Goal: Task Accomplishment & Management: Manage account settings

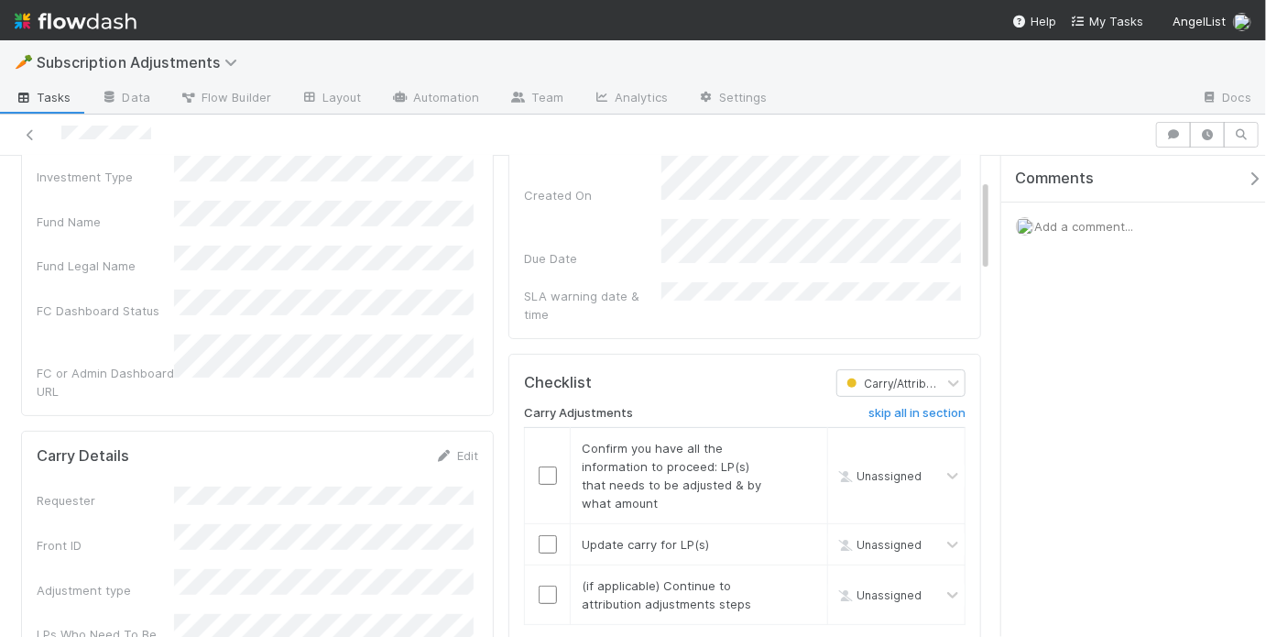
scroll to position [365, 0]
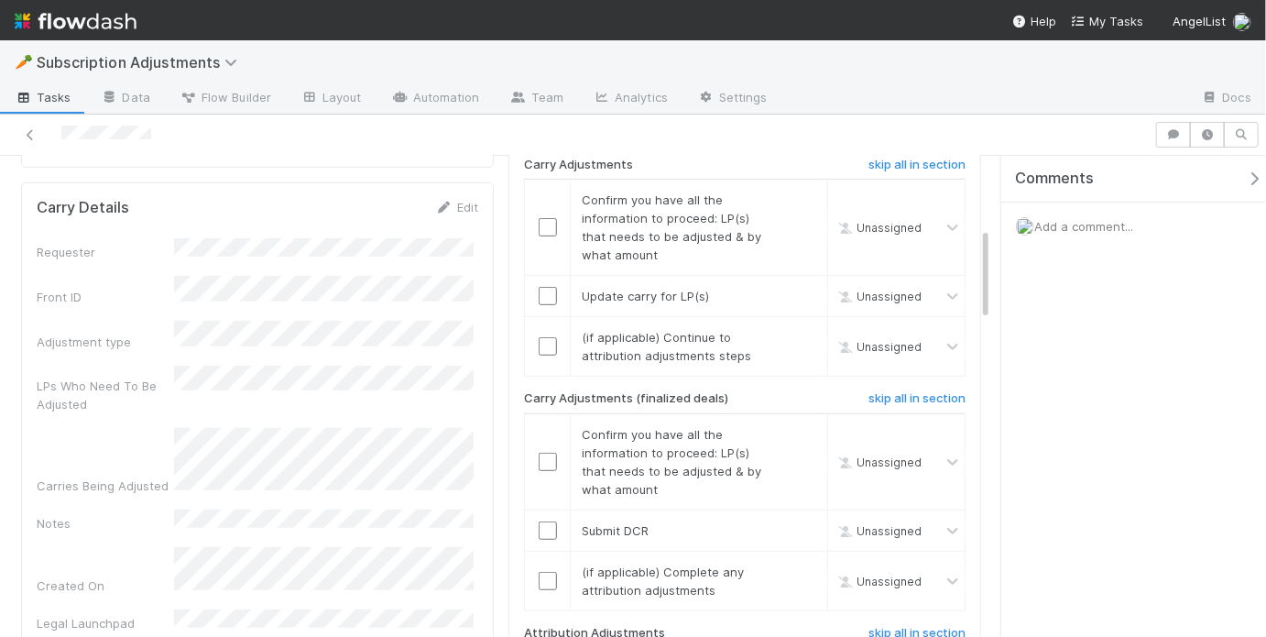
click at [1067, 231] on span "Add a comment..." at bounding box center [1083, 226] width 99 height 15
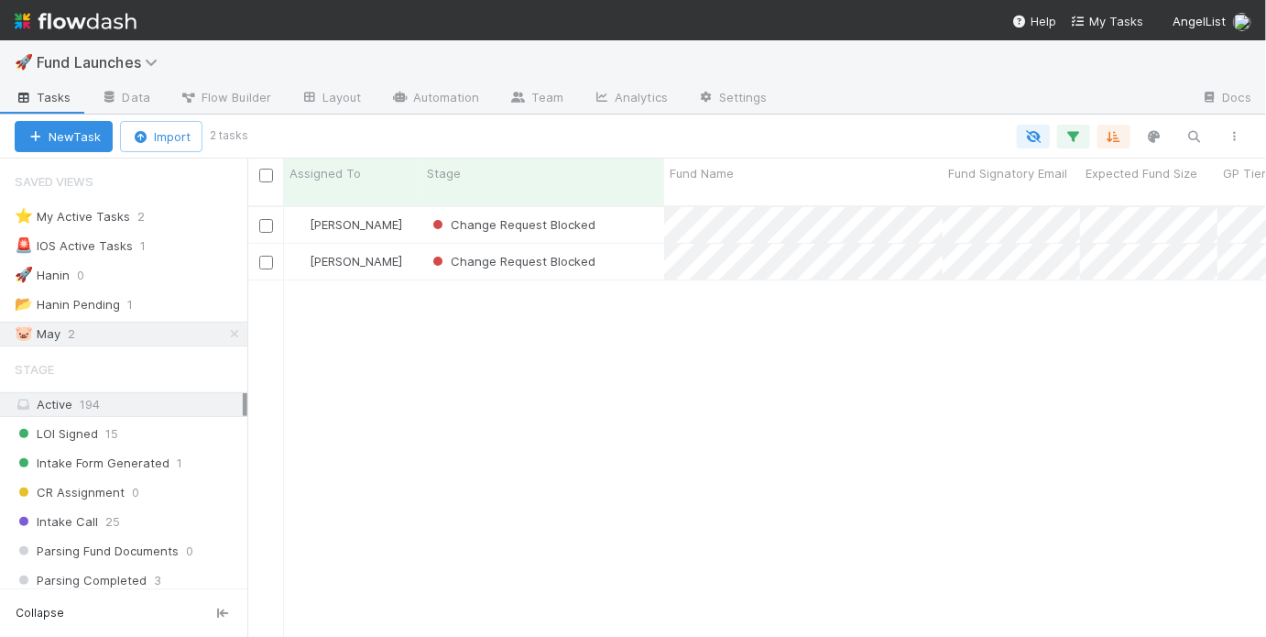
scroll to position [434, 1008]
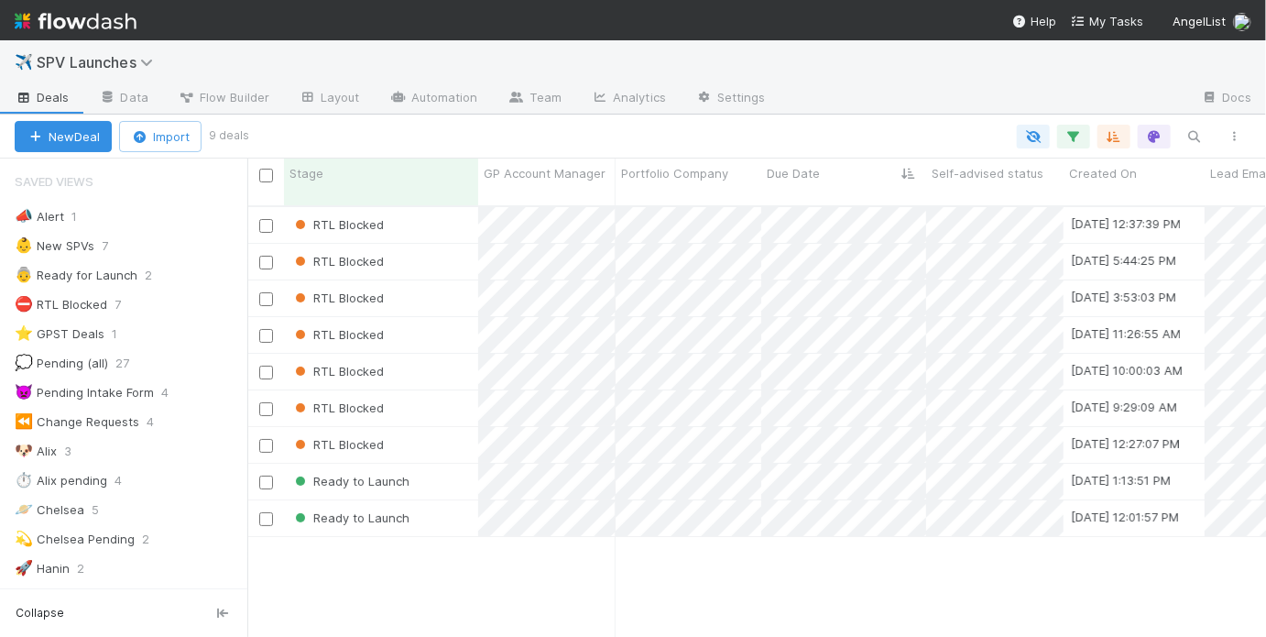
scroll to position [434, 1008]
click at [429, 478] on div "Ready to Launch" at bounding box center [381, 482] width 194 height 36
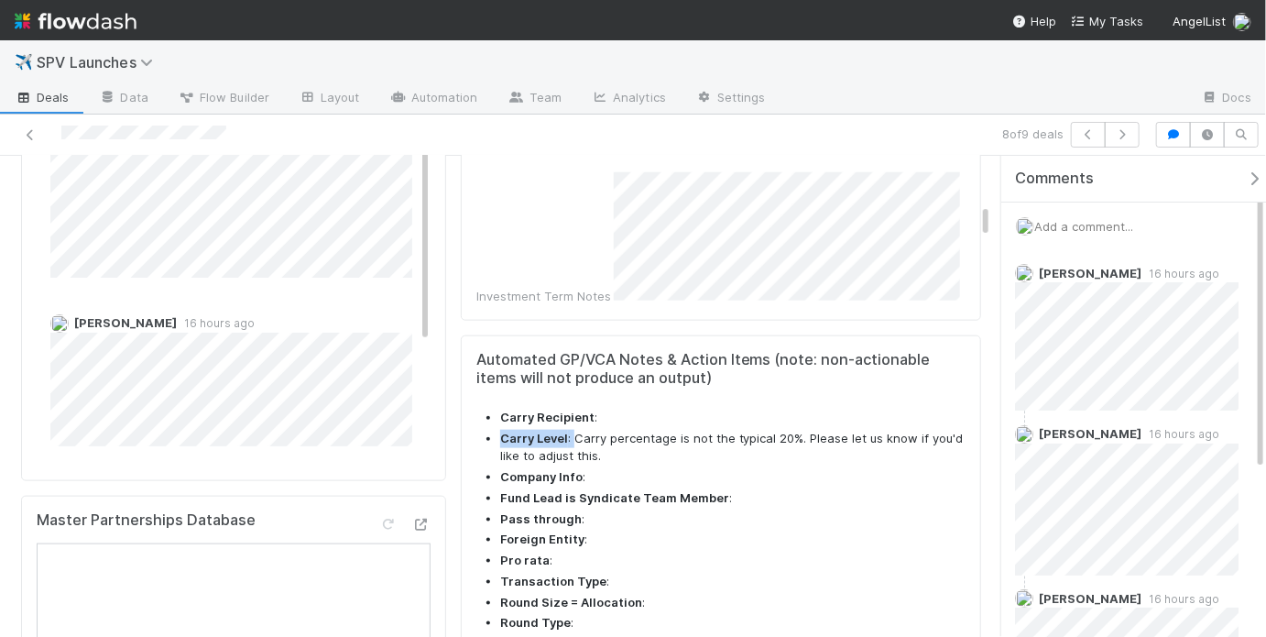
drag, startPoint x: 618, startPoint y: 319, endPoint x: 843, endPoint y: 319, distance: 224.4
click at [800, 409] on ul "Carry Recipient : Carry Level : Carry percentage is not the typical 20%. Please…" at bounding box center [720, 552] width 489 height 286
click at [846, 430] on li "Carry Level : Carry percentage is not the typical 20%. Please let us know if yo…" at bounding box center [732, 448] width 465 height 36
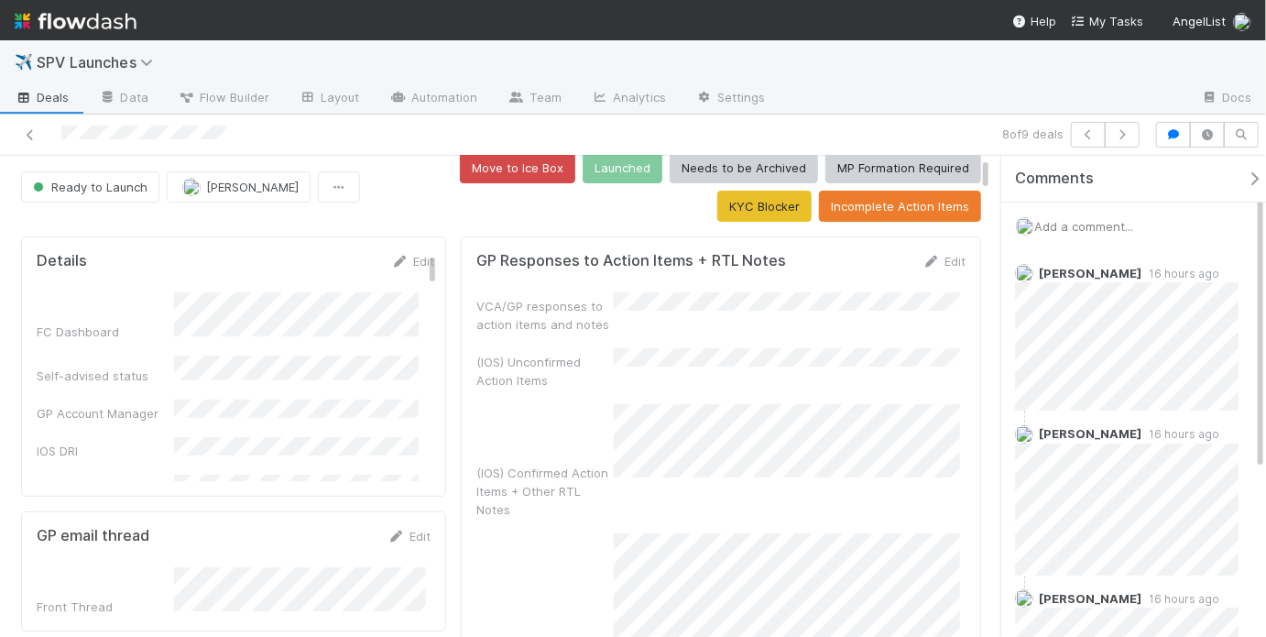
scroll to position [22, 0]
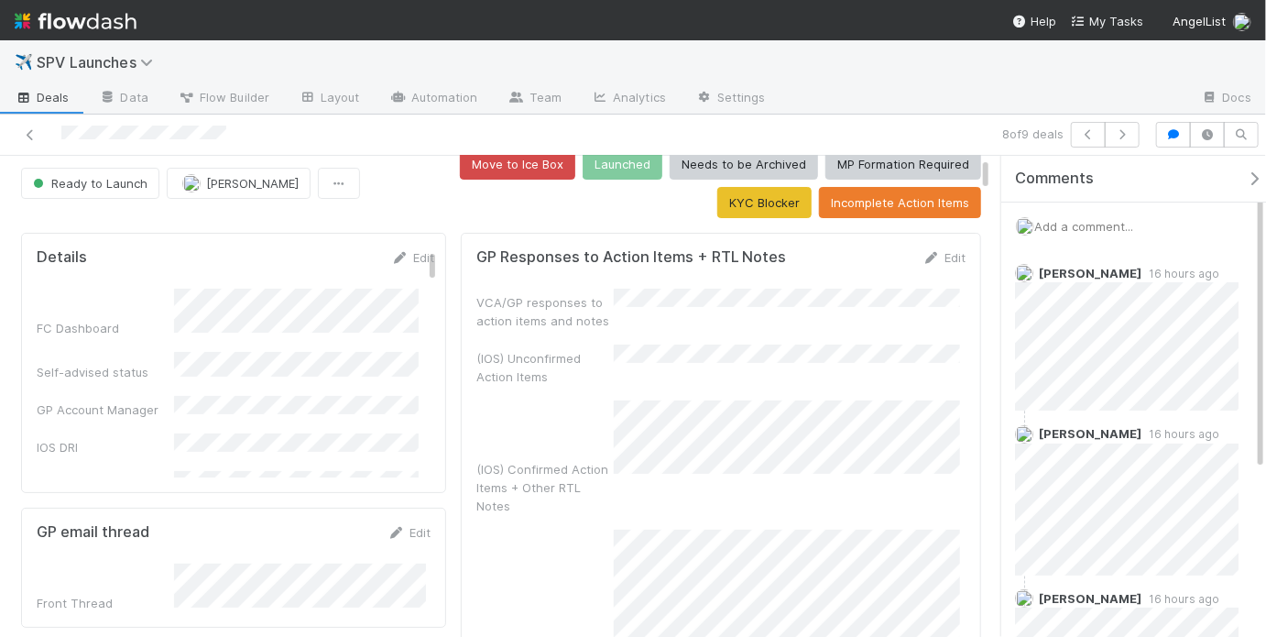
click at [798, 314] on div "VCA/GP responses to action items and notes" at bounding box center [720, 309] width 489 height 41
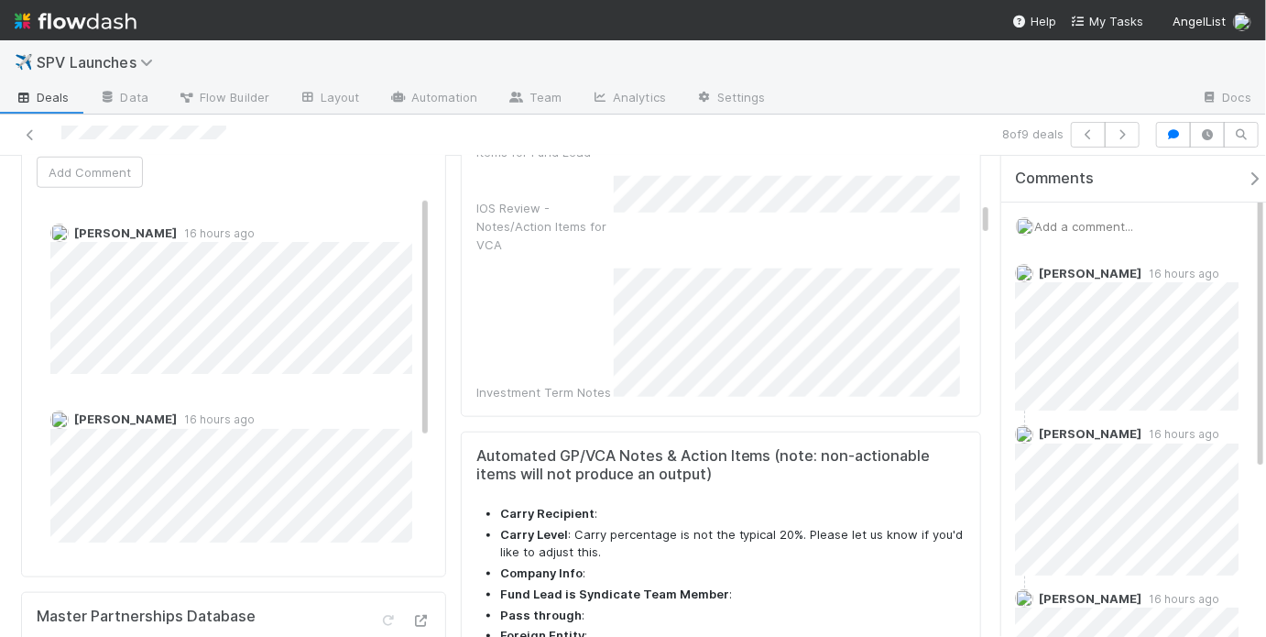
scroll to position [873, 0]
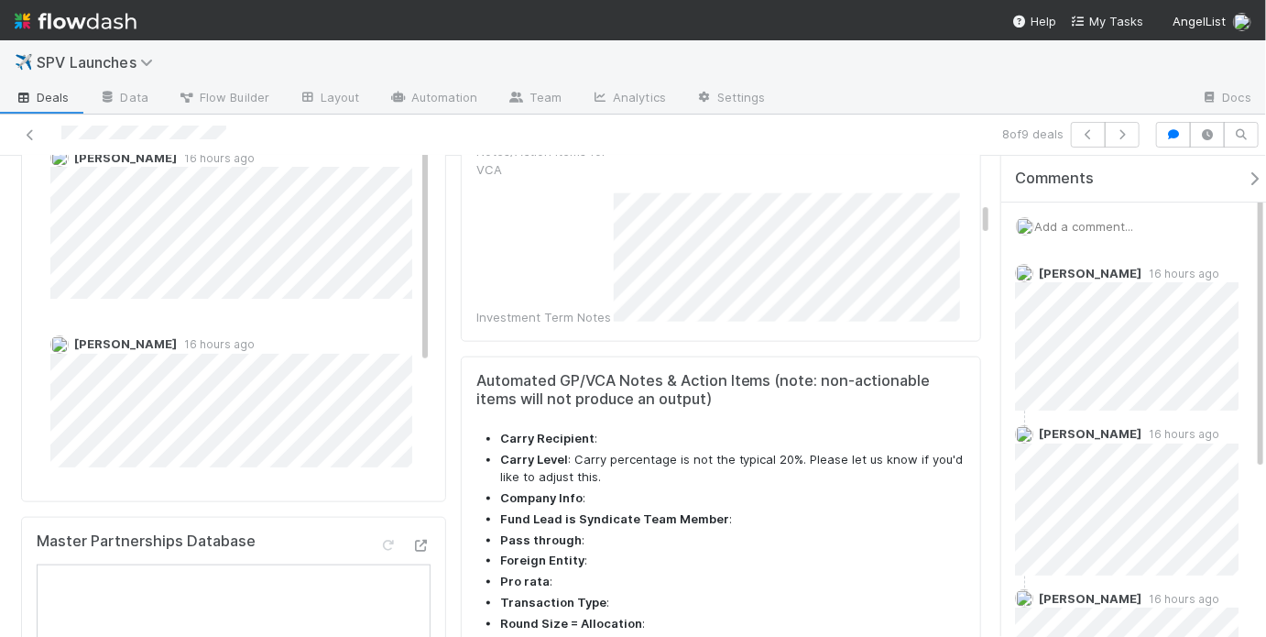
click at [627, 451] on li "Carry Level : Carry percentage is not the typical 20%. Please let us know if yo…" at bounding box center [732, 469] width 465 height 36
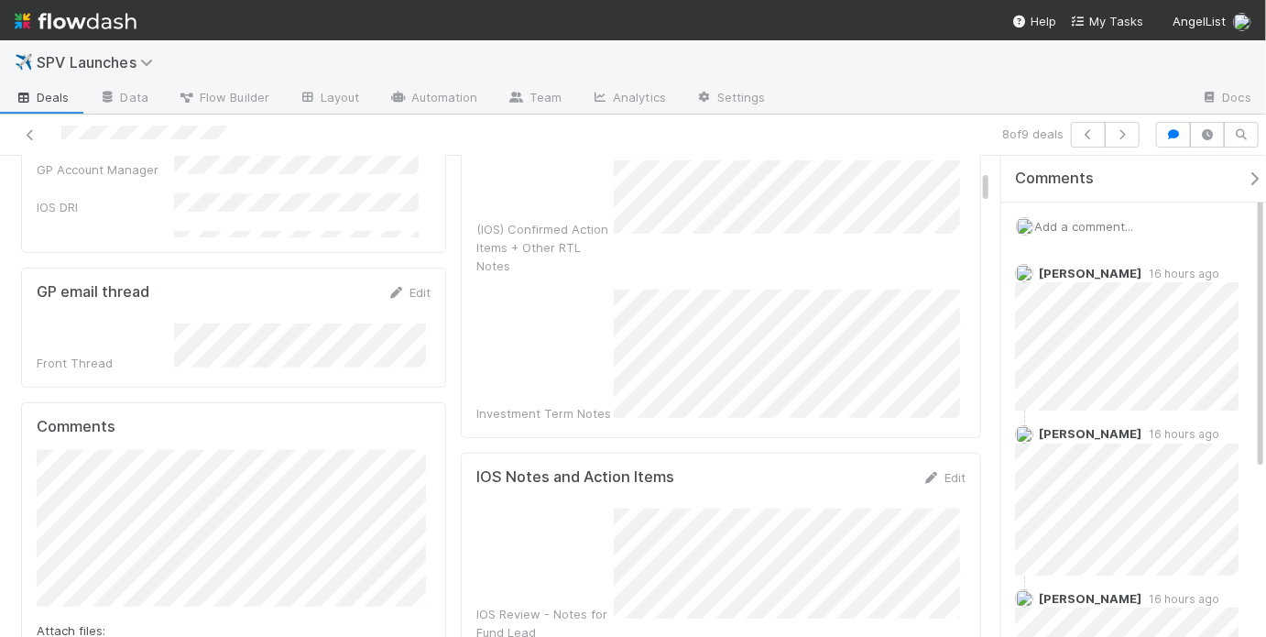
scroll to position [0, 0]
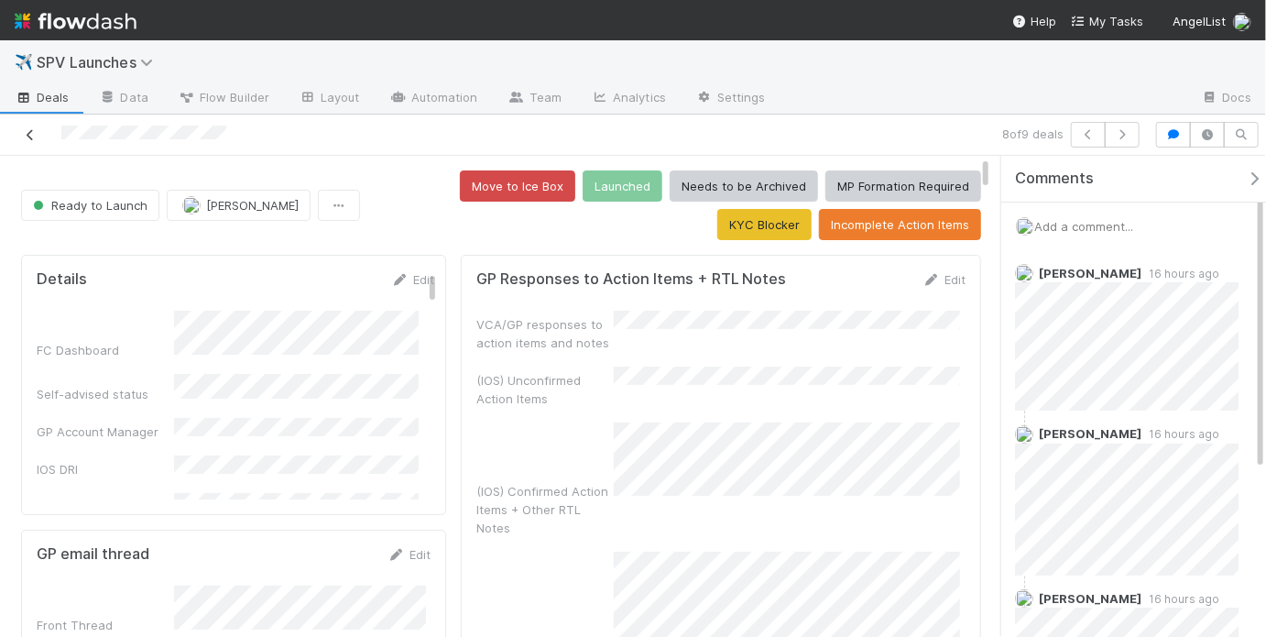
click at [29, 140] on link at bounding box center [30, 134] width 18 height 18
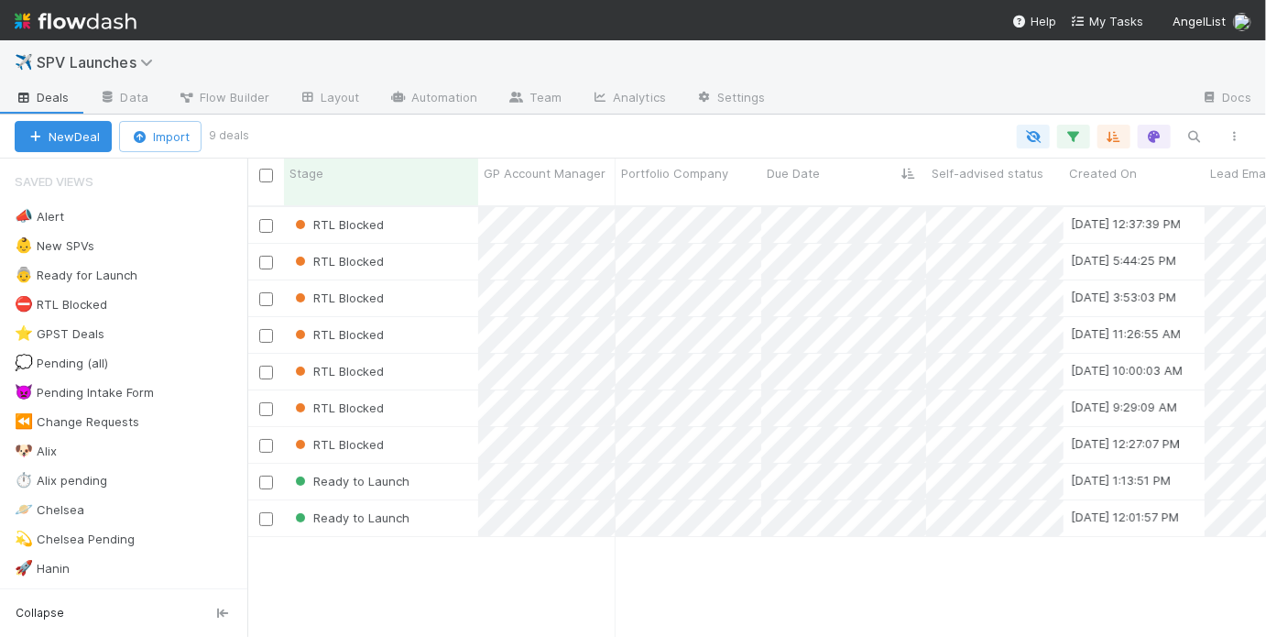
scroll to position [434, 1008]
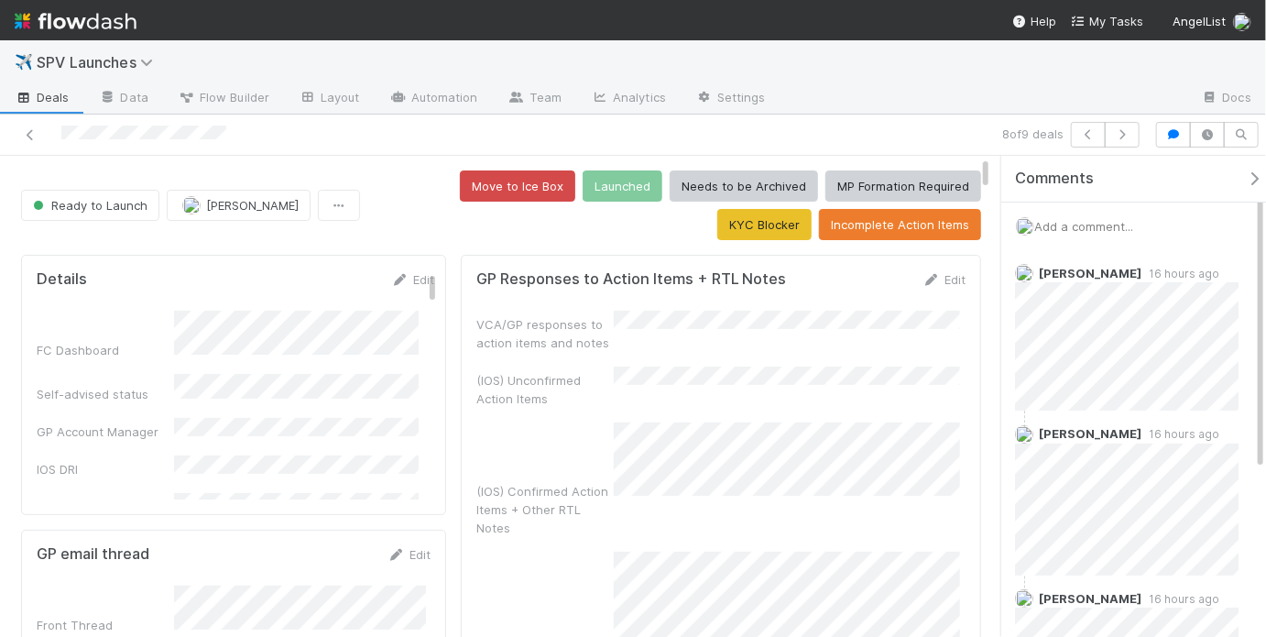
click at [1099, 225] on span "Add a comment..." at bounding box center [1083, 226] width 99 height 15
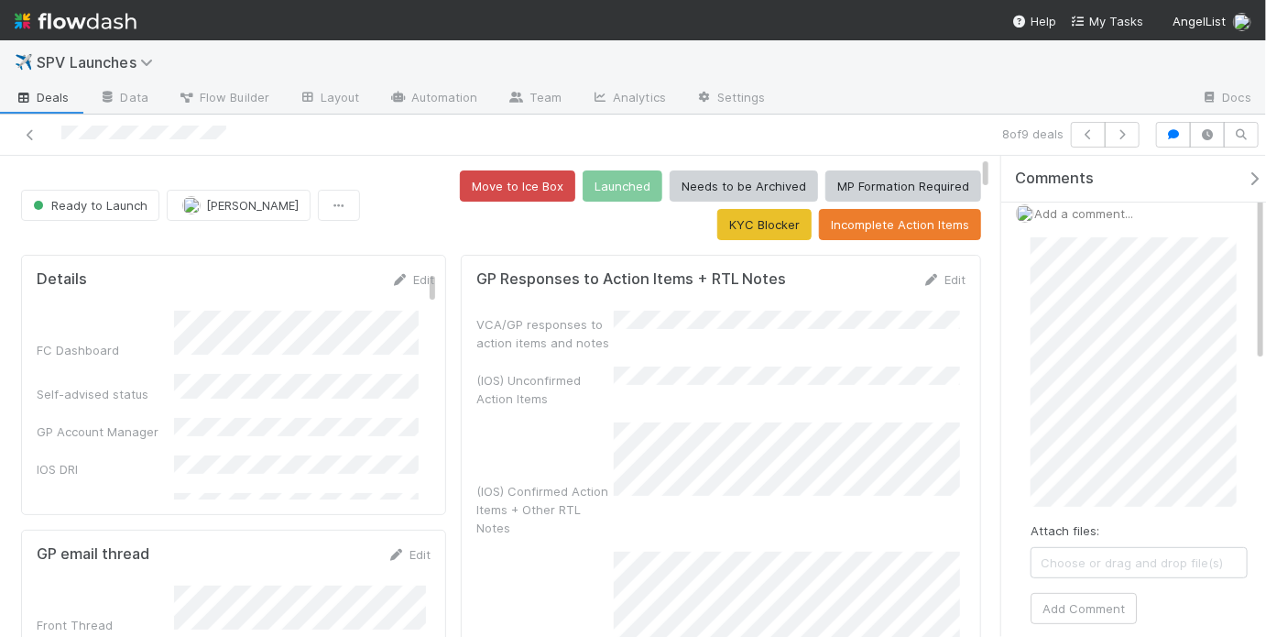
scroll to position [18, 0]
click at [1110, 592] on button "Add Comment" at bounding box center [1084, 602] width 106 height 31
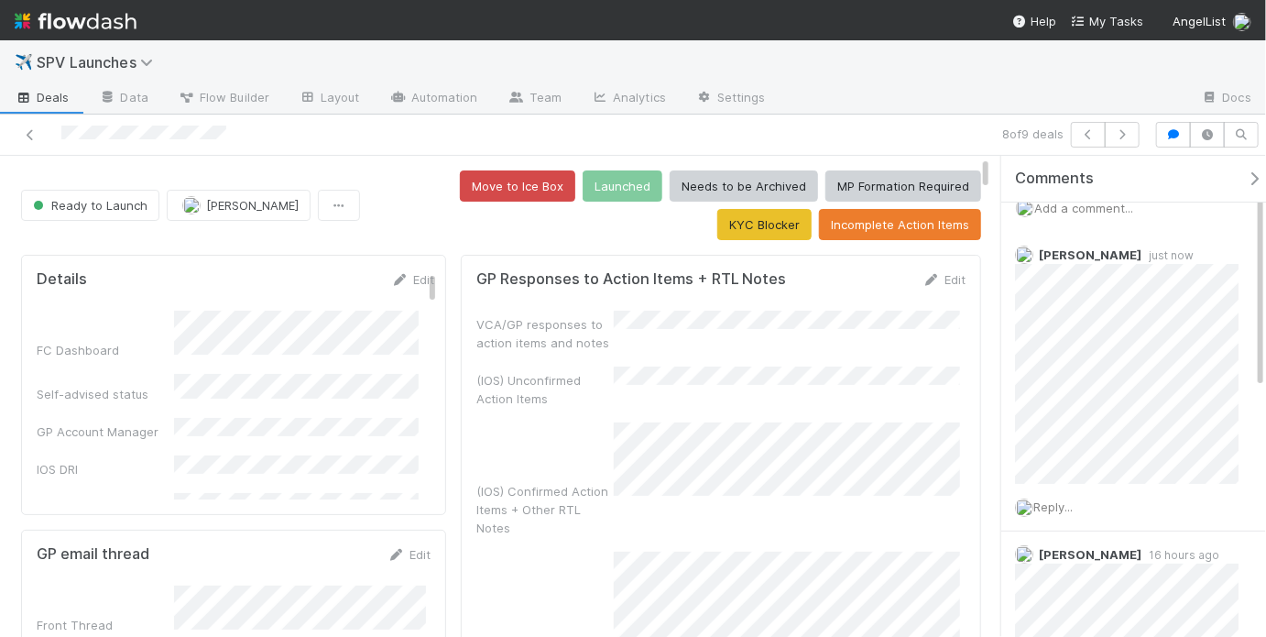
click at [727, 409] on div "VCA/GP responses to action items and notes (IOS) Unconfirmed Action Items (IOS)…" at bounding box center [720, 498] width 489 height 374
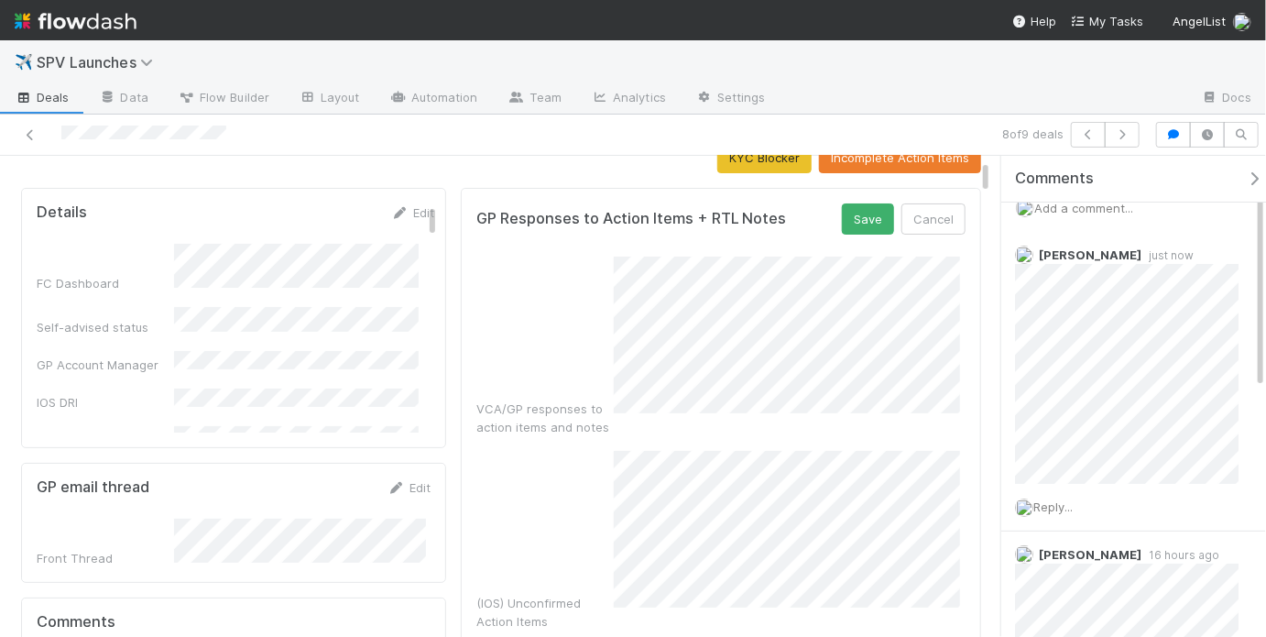
scroll to position [0, 0]
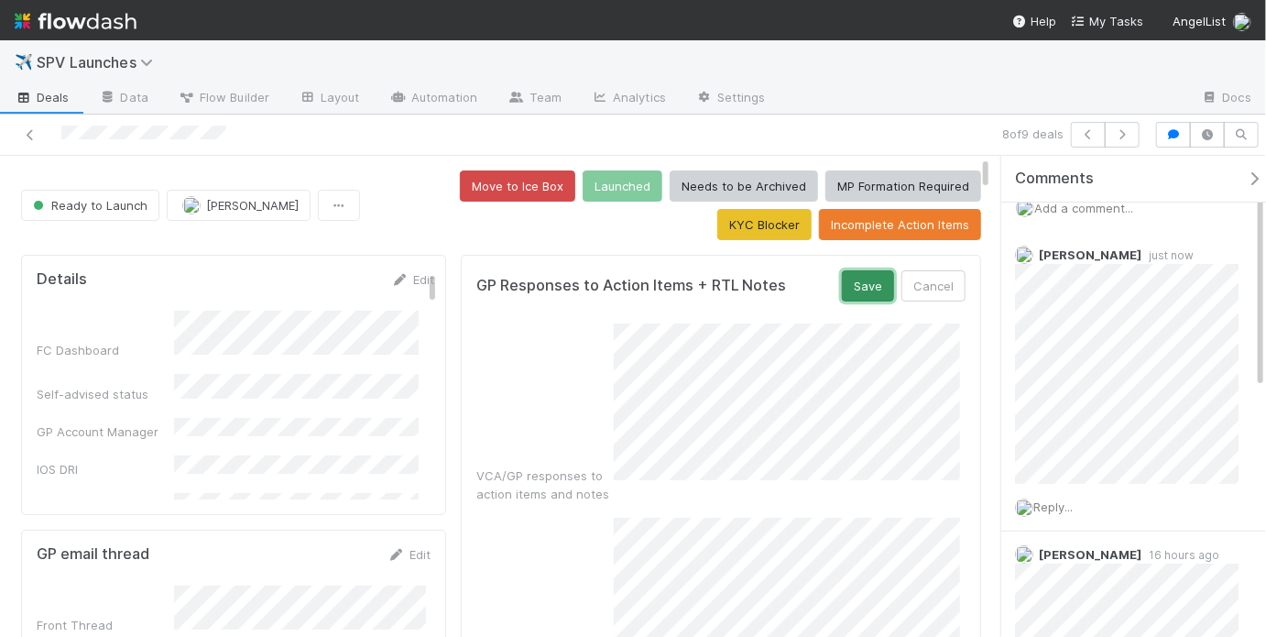
click at [872, 293] on button "Save" at bounding box center [868, 285] width 52 height 31
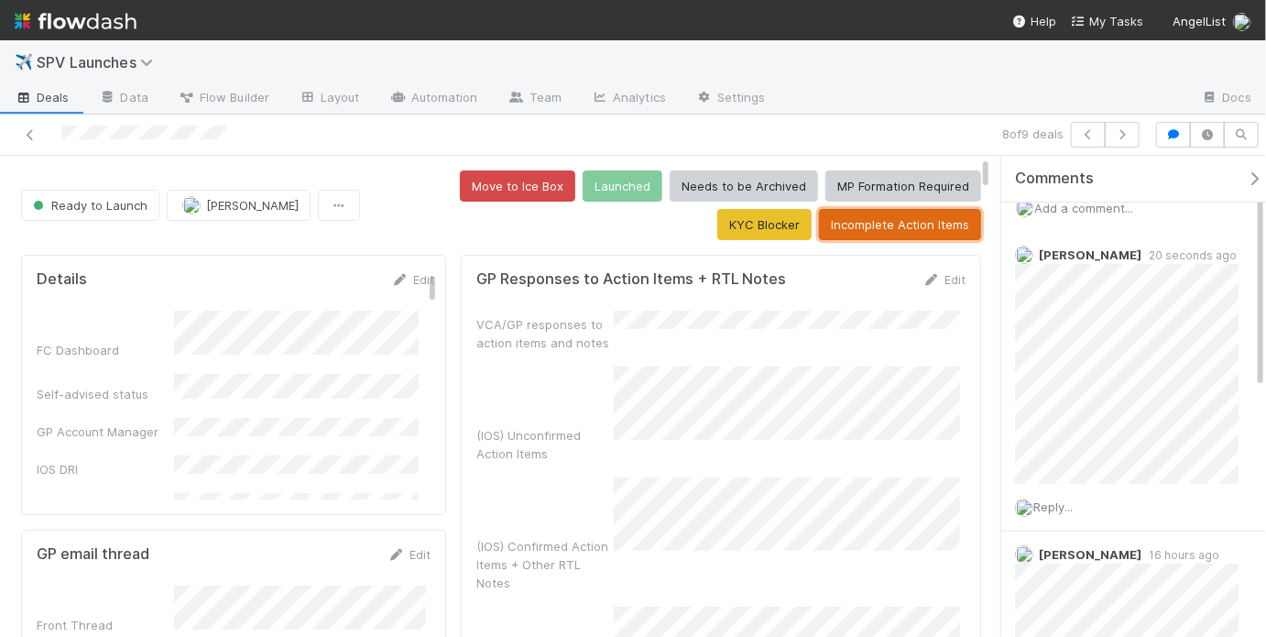
click at [871, 231] on button "Incomplete Action Items" at bounding box center [900, 224] width 162 height 31
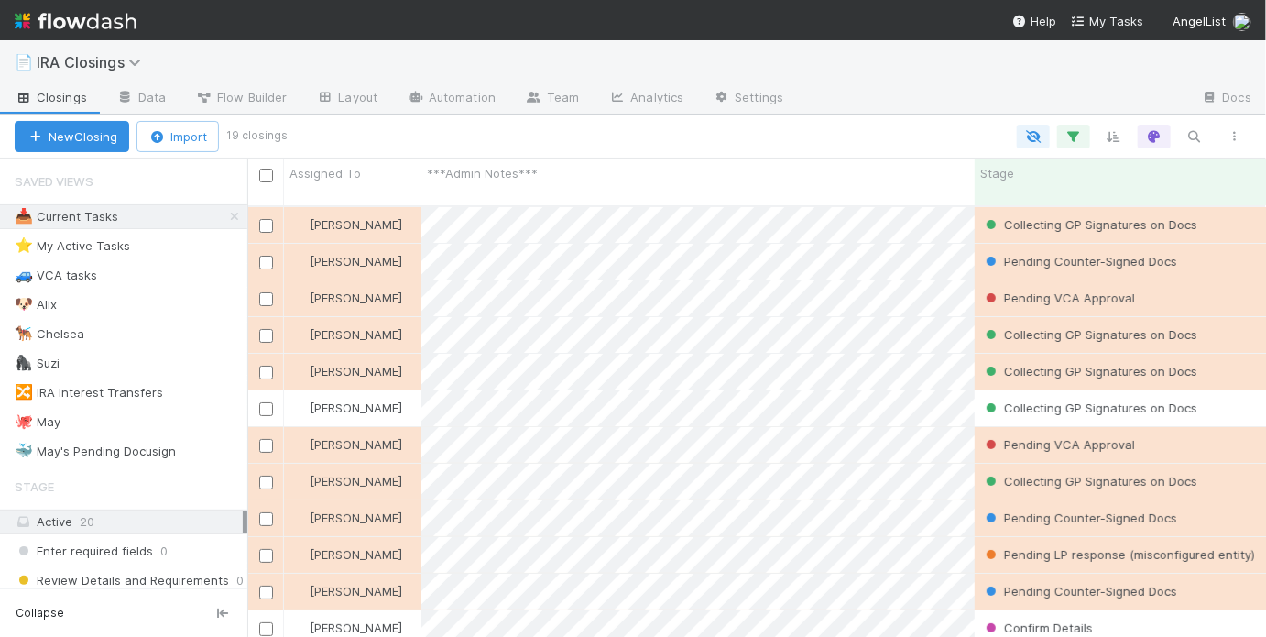
scroll to position [434, 1008]
click at [134, 335] on div "🐕‍🦺 Chelsea 6" at bounding box center [131, 333] width 233 height 23
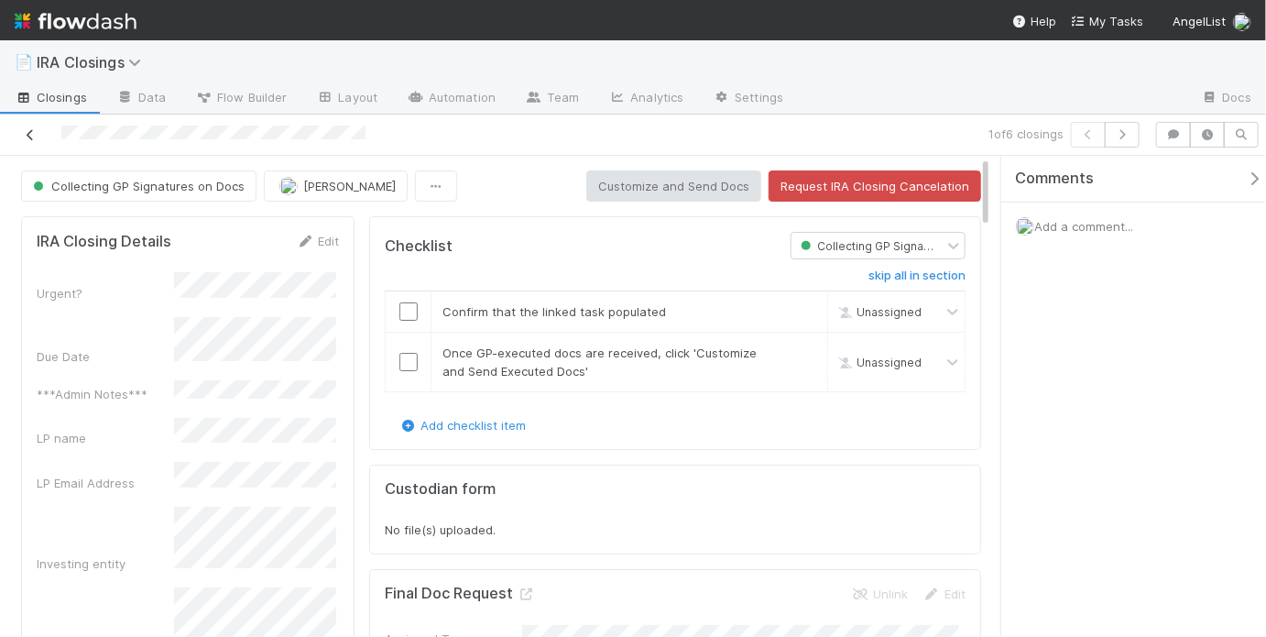
click at [26, 135] on icon at bounding box center [30, 135] width 18 height 12
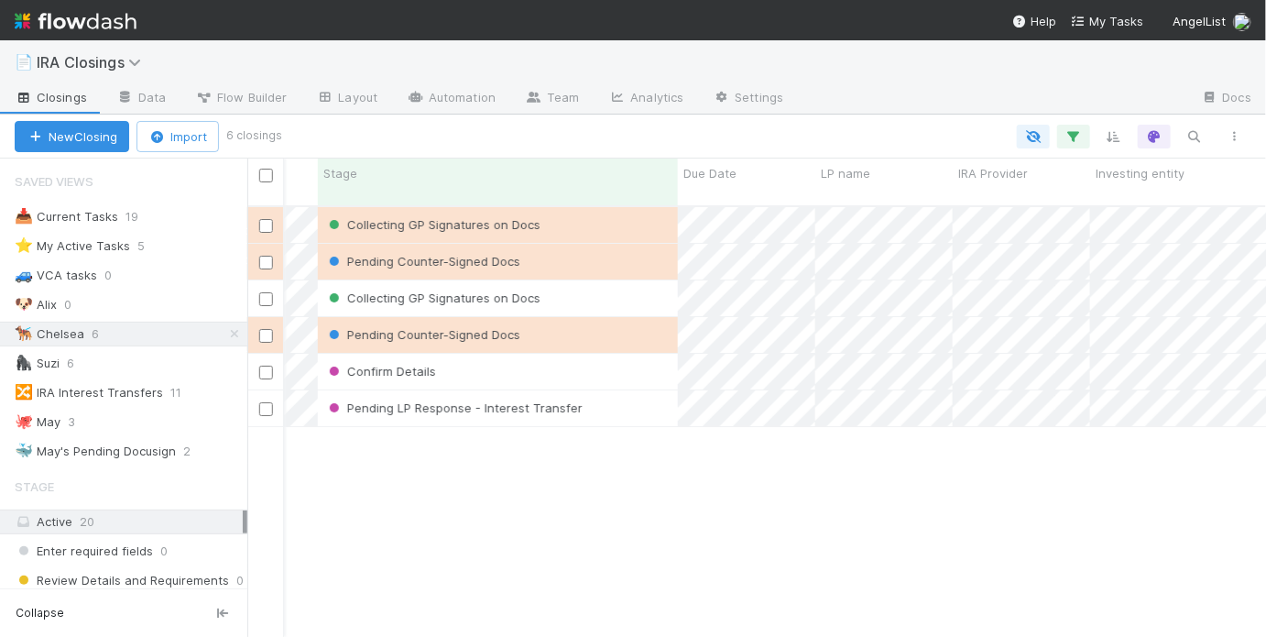
scroll to position [0, 673]
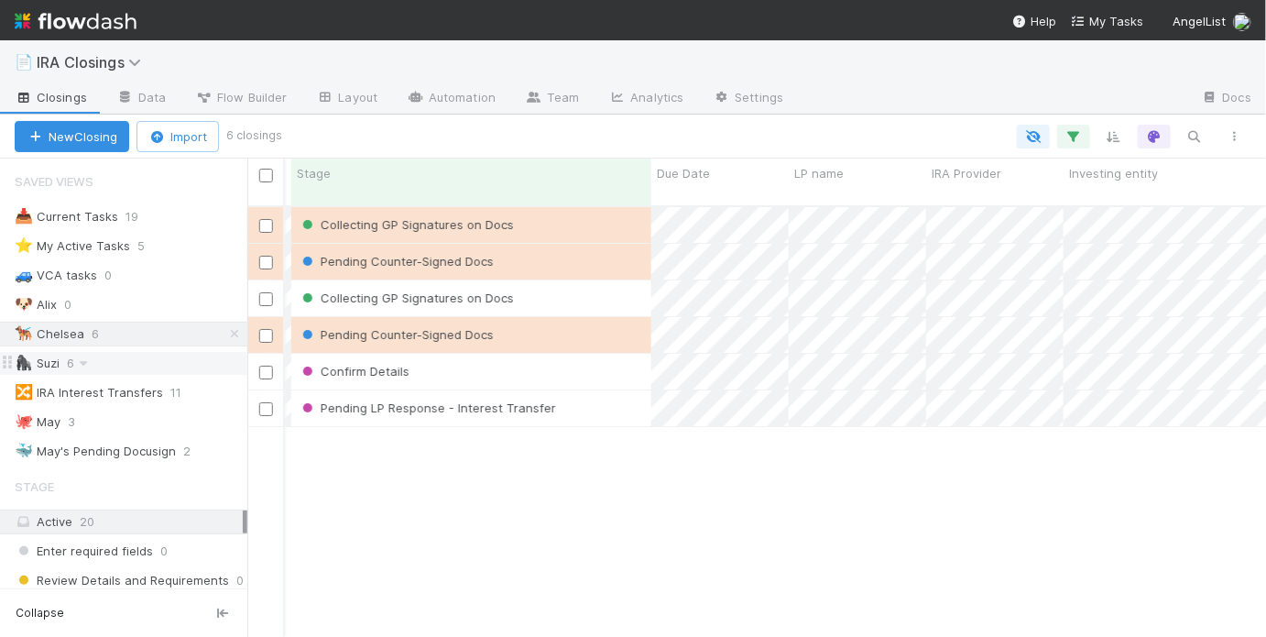
click at [174, 361] on div "🦍 Suzi 6" at bounding box center [131, 363] width 233 height 23
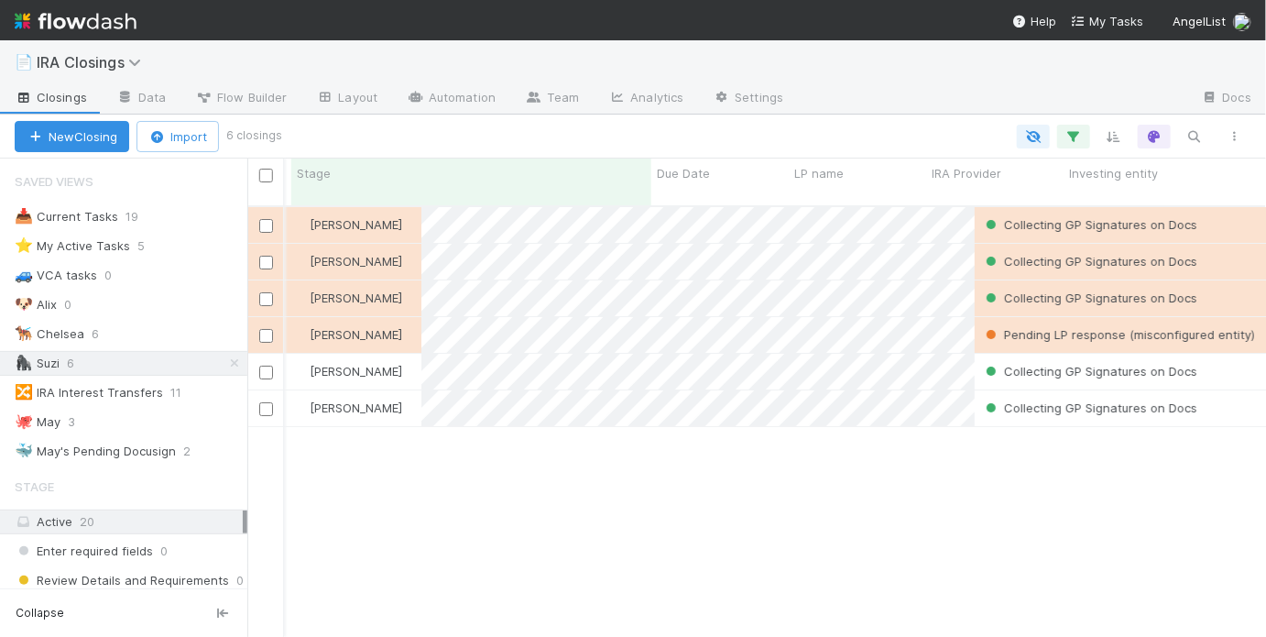
scroll to position [434, 1008]
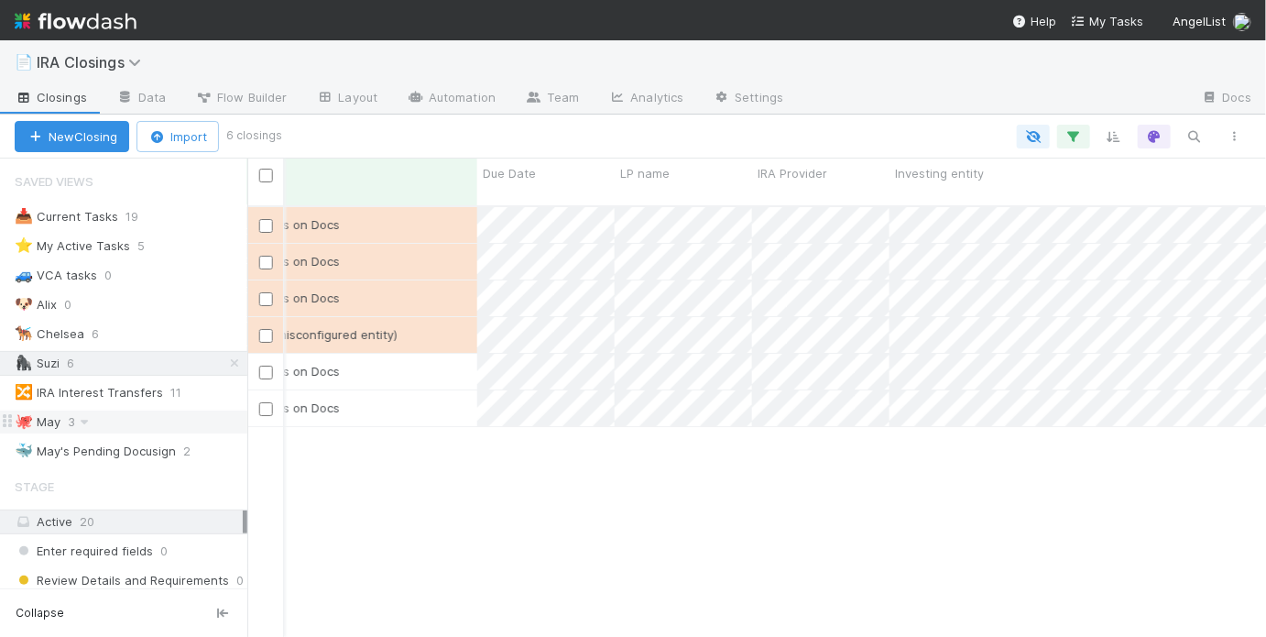
click at [135, 419] on div "🐙 May 3" at bounding box center [131, 421] width 233 height 23
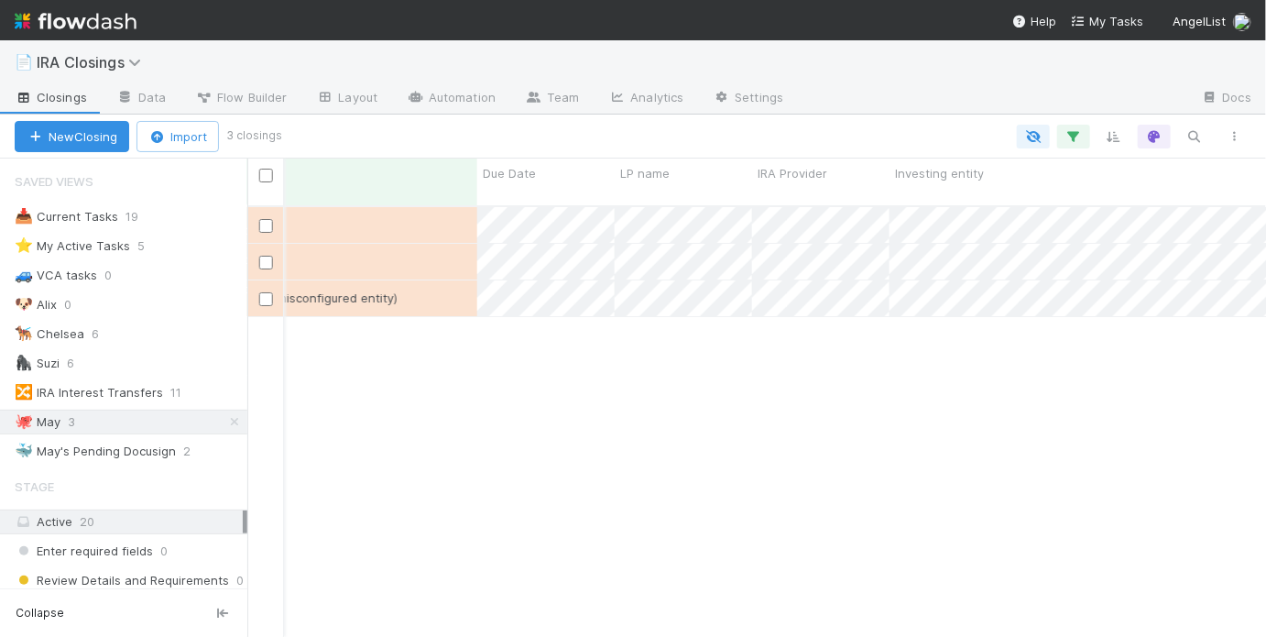
click at [595, 354] on div "May Chang Pending VCA Approval 8/20/25, 7:58:36 PM 8/21/25, 2:48:54 PM 0 0 0 Ma…" at bounding box center [756, 429] width 1019 height 445
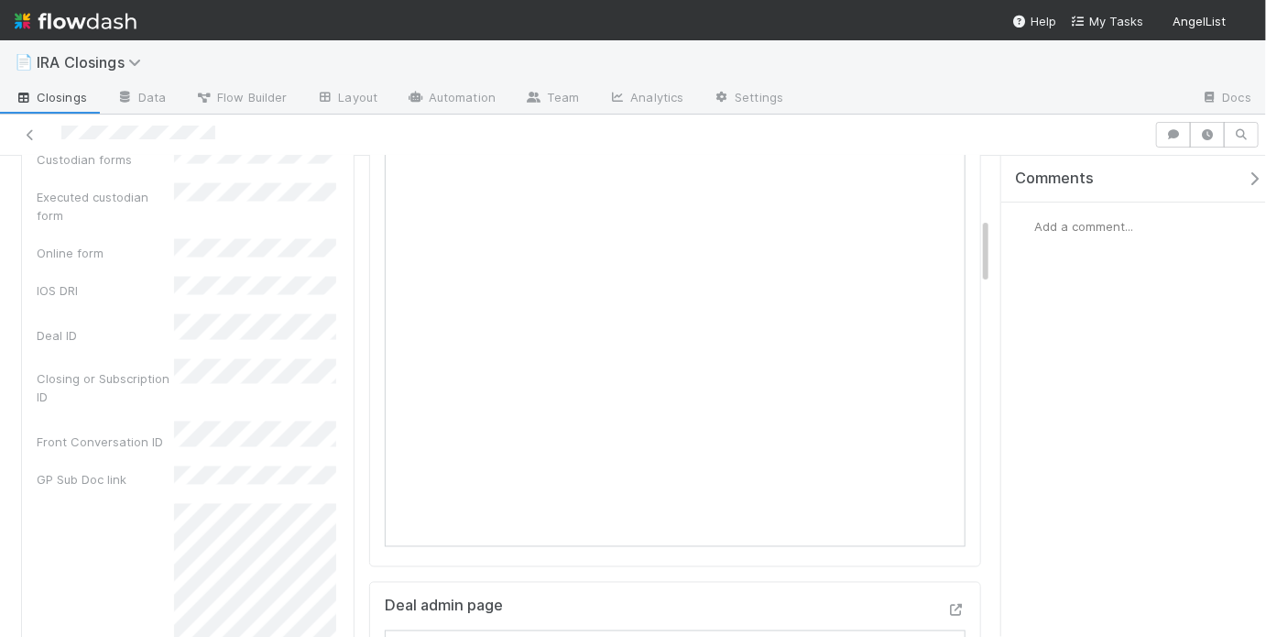
scroll to position [1374, 0]
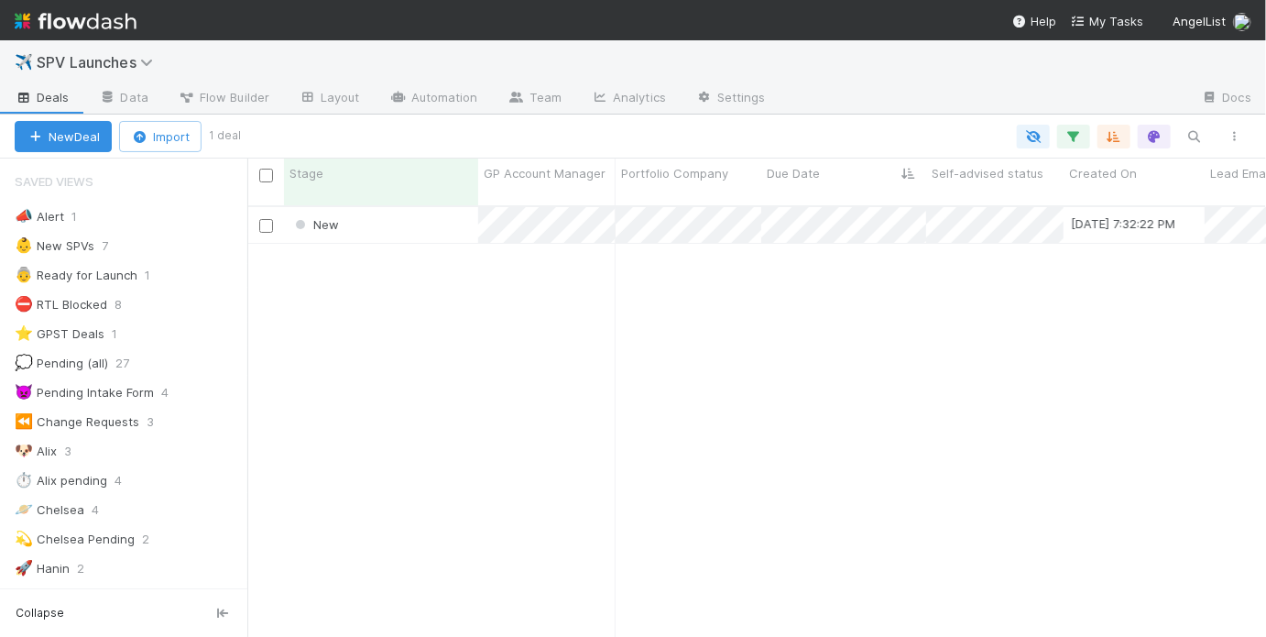
scroll to position [434, 1008]
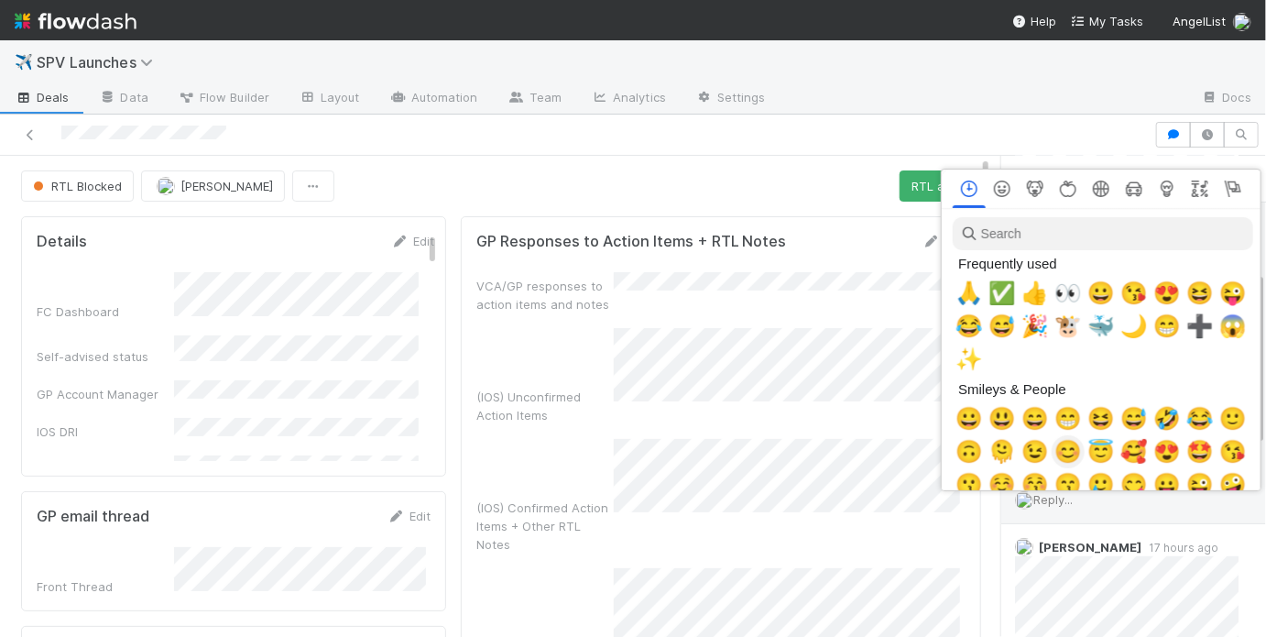
scroll to position [0, 3]
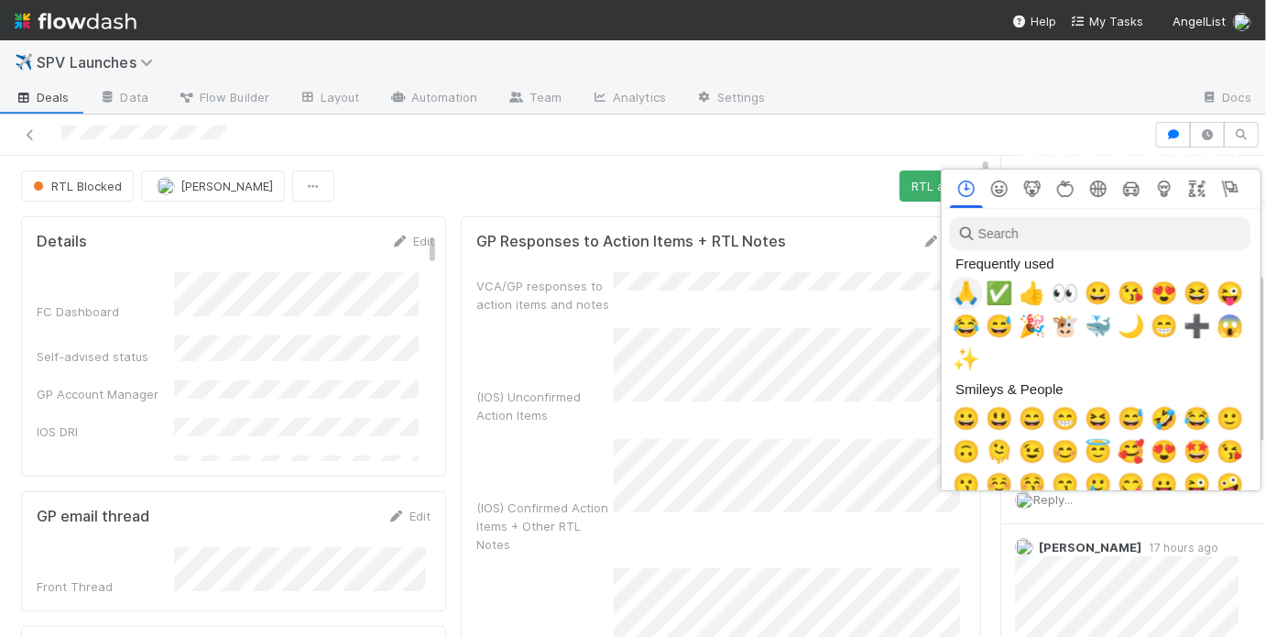
click at [963, 281] on span "🙏" at bounding box center [966, 293] width 27 height 26
click at [998, 289] on span "✅" at bounding box center [999, 293] width 27 height 26
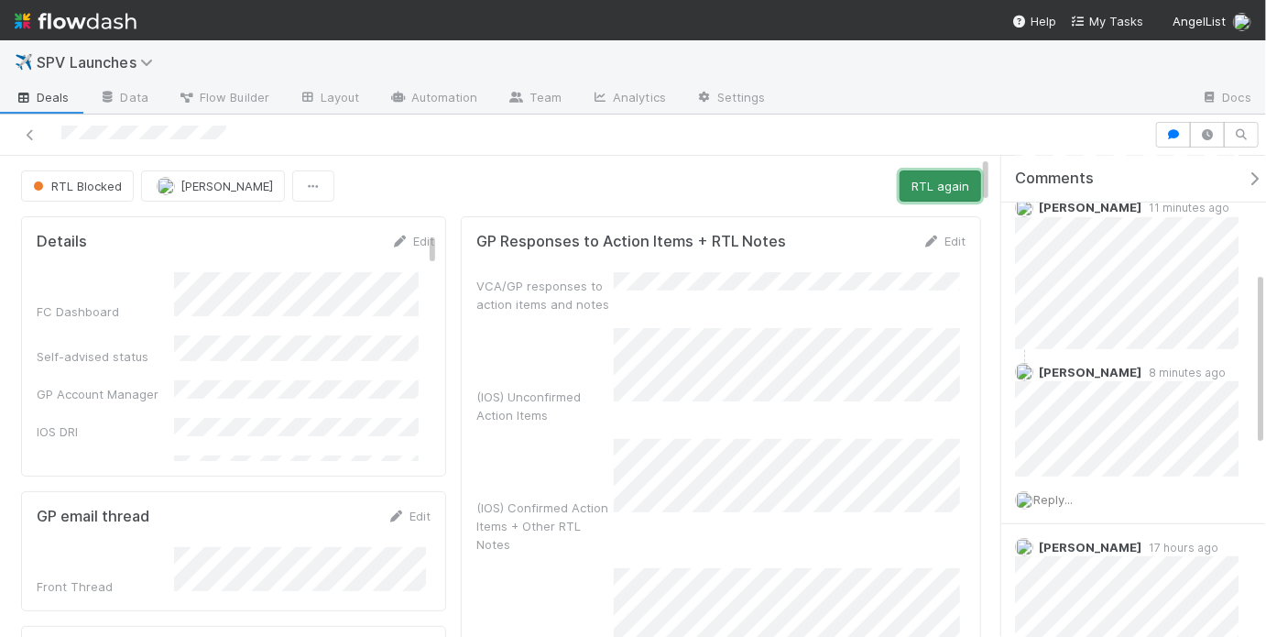
click at [926, 179] on button "RTL again" at bounding box center [941, 185] width 82 height 31
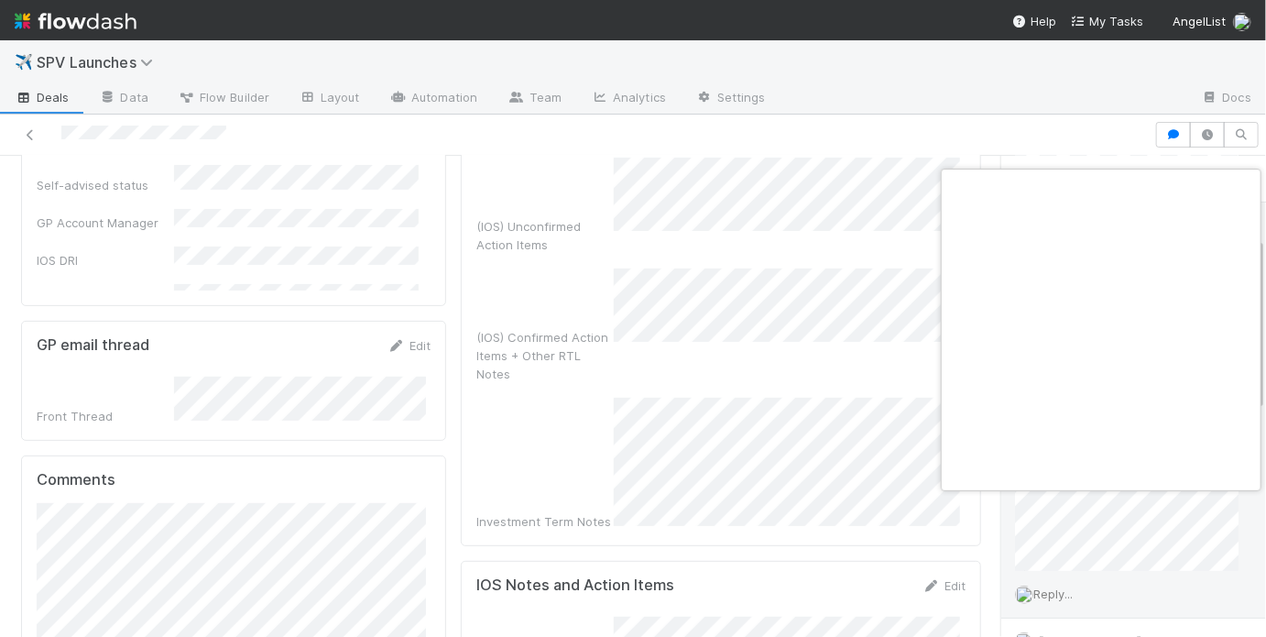
scroll to position [0, 3]
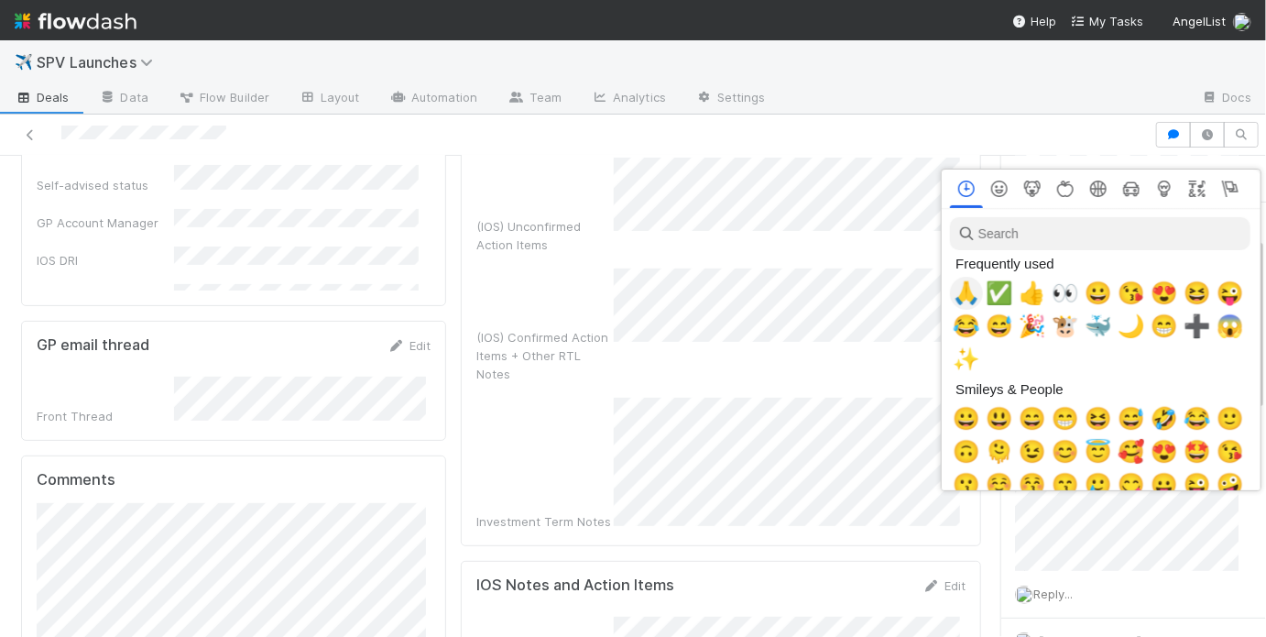
click at [964, 291] on span "🙏" at bounding box center [966, 293] width 27 height 26
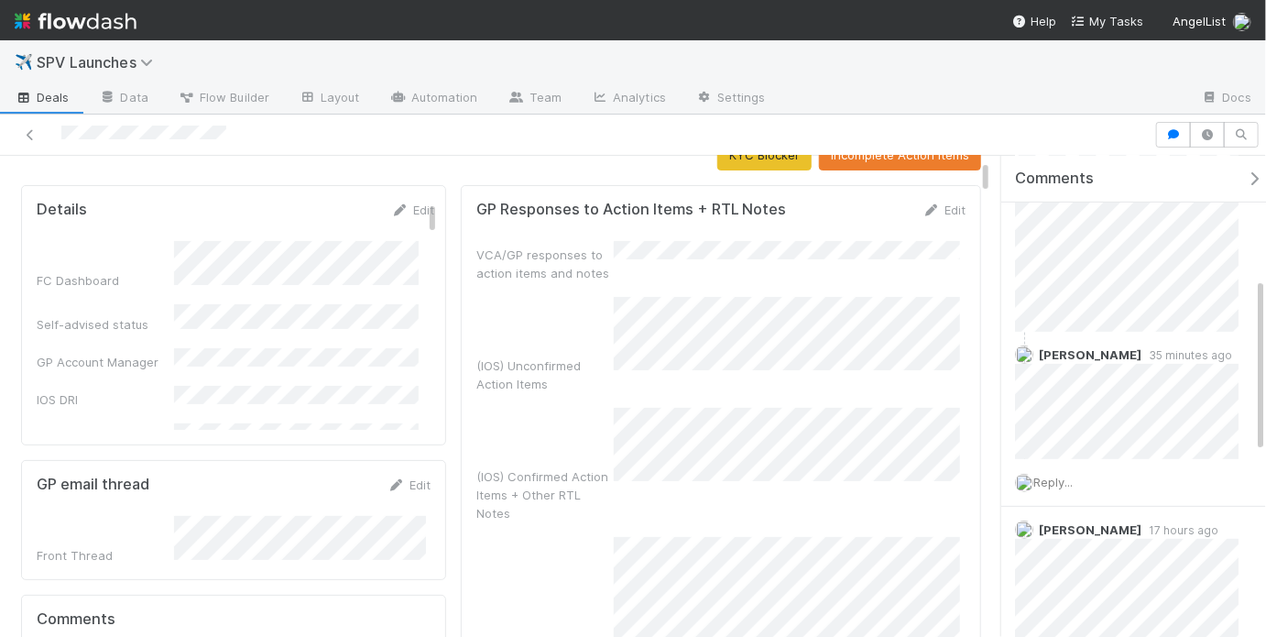
scroll to position [77, 0]
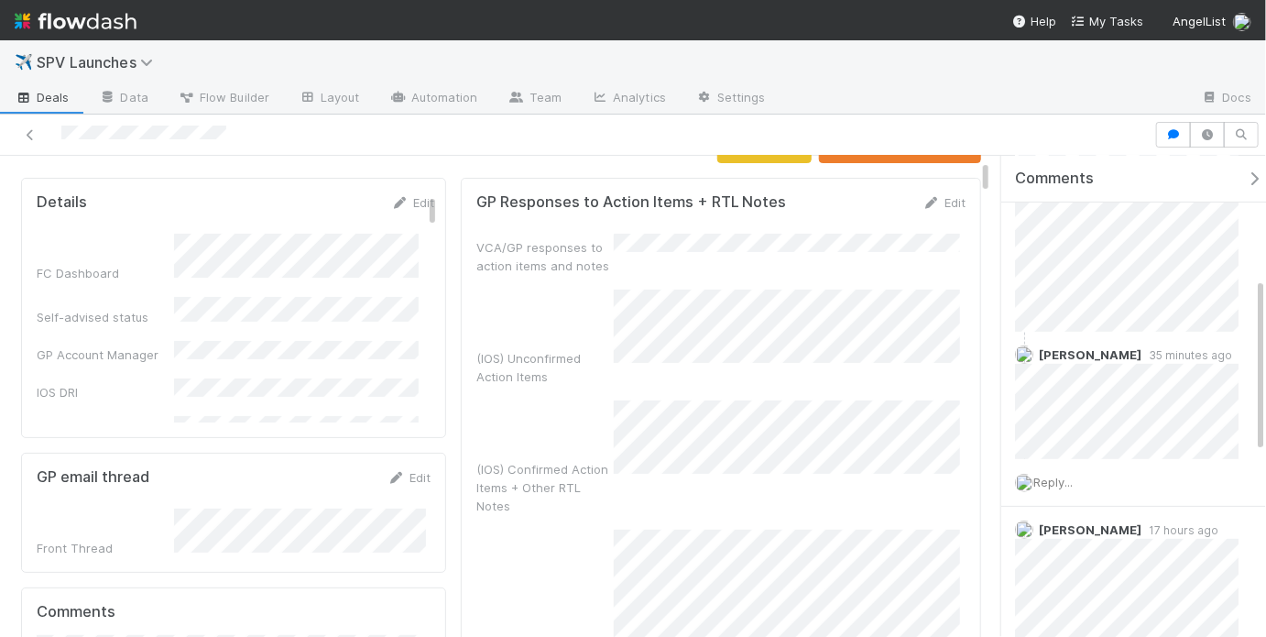
click at [688, 357] on div "VCA/GP responses to action items and notes (IOS) Unconfirmed Action Items (IOS)…" at bounding box center [720, 448] width 489 height 429
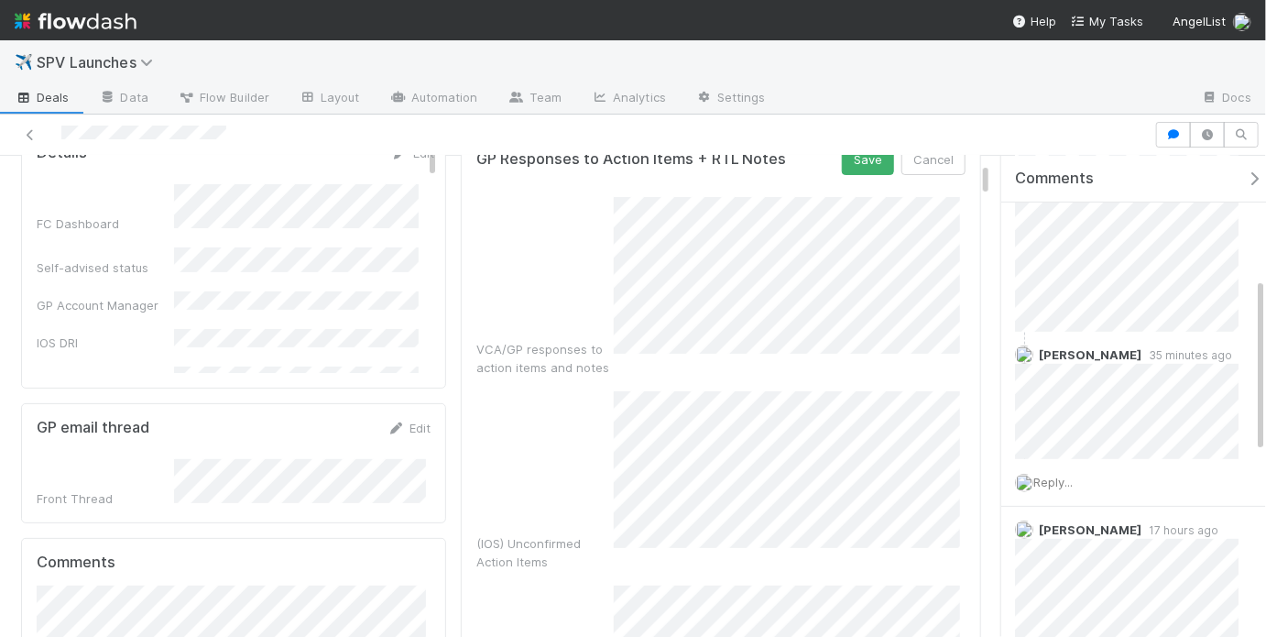
scroll to position [96, 0]
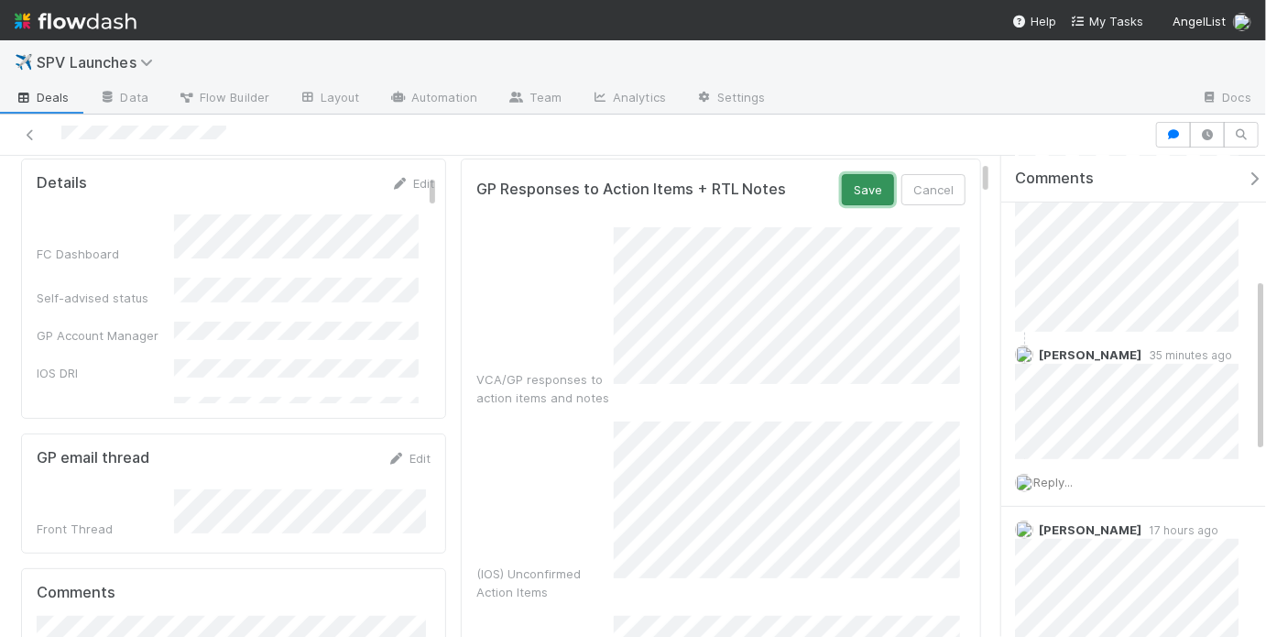
click at [858, 191] on button "Save" at bounding box center [868, 189] width 52 height 31
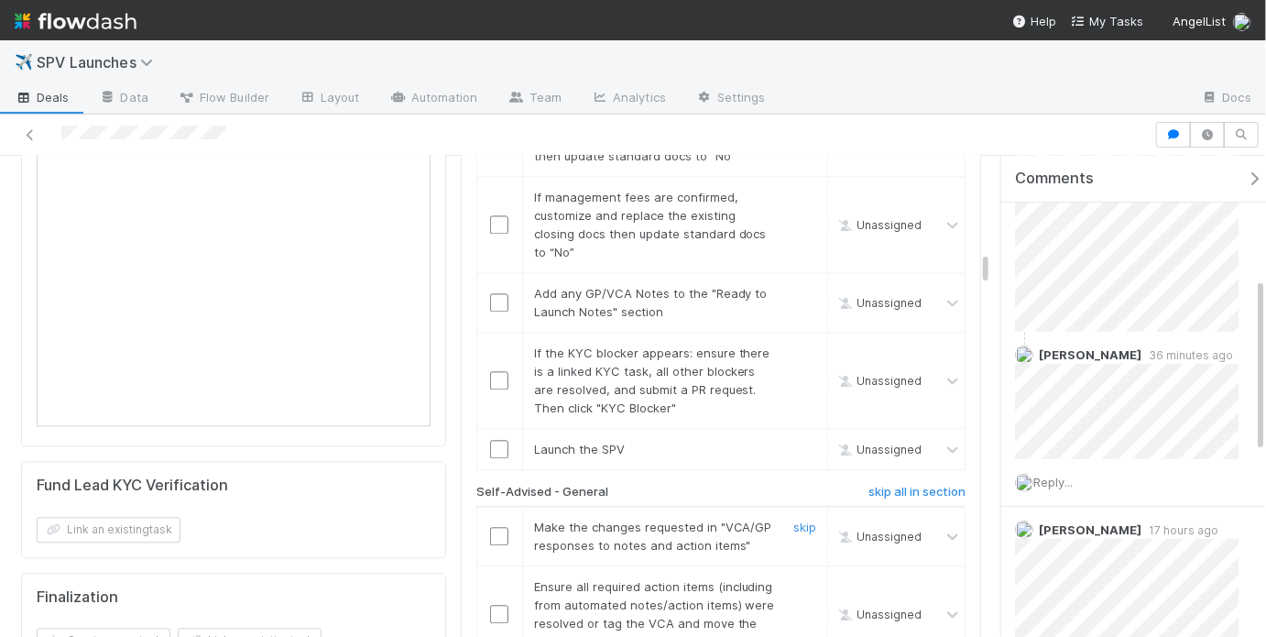
scroll to position [1794, 0]
click at [907, 483] on h6 "skip all in section" at bounding box center [916, 490] width 97 height 15
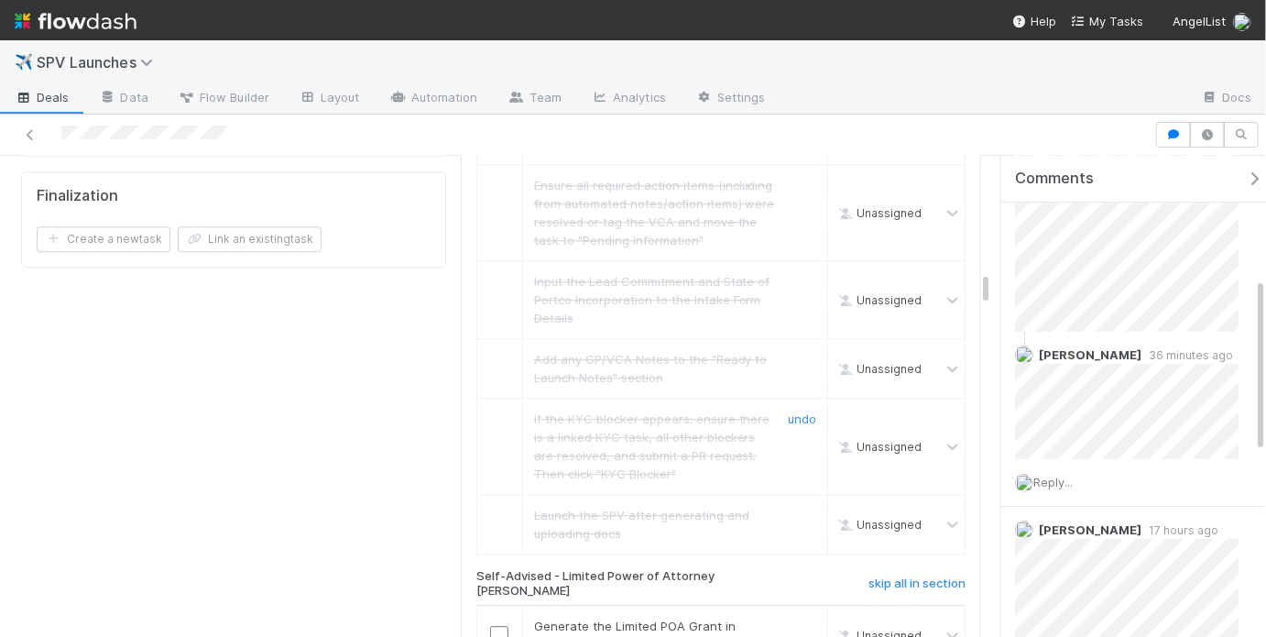
scroll to position [2197, 0]
click at [897, 573] on h6 "skip all in section" at bounding box center [916, 580] width 97 height 15
click at [904, 573] on h6 "skip all in section" at bounding box center [916, 580] width 97 height 15
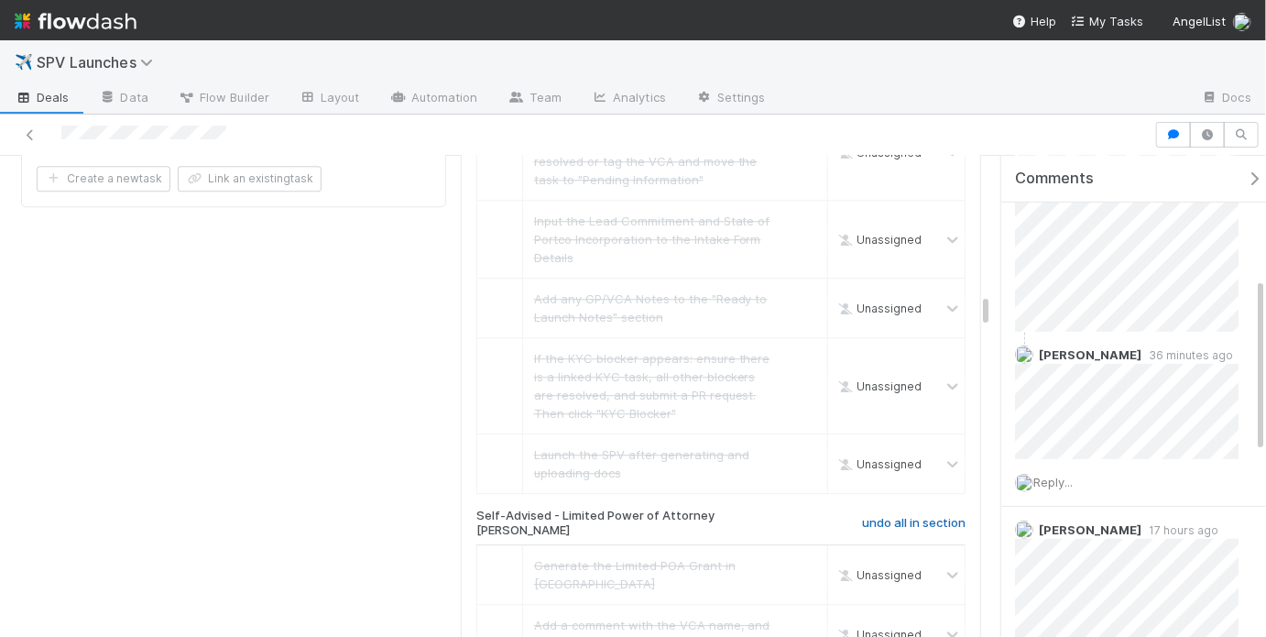
scroll to position [2651, 0]
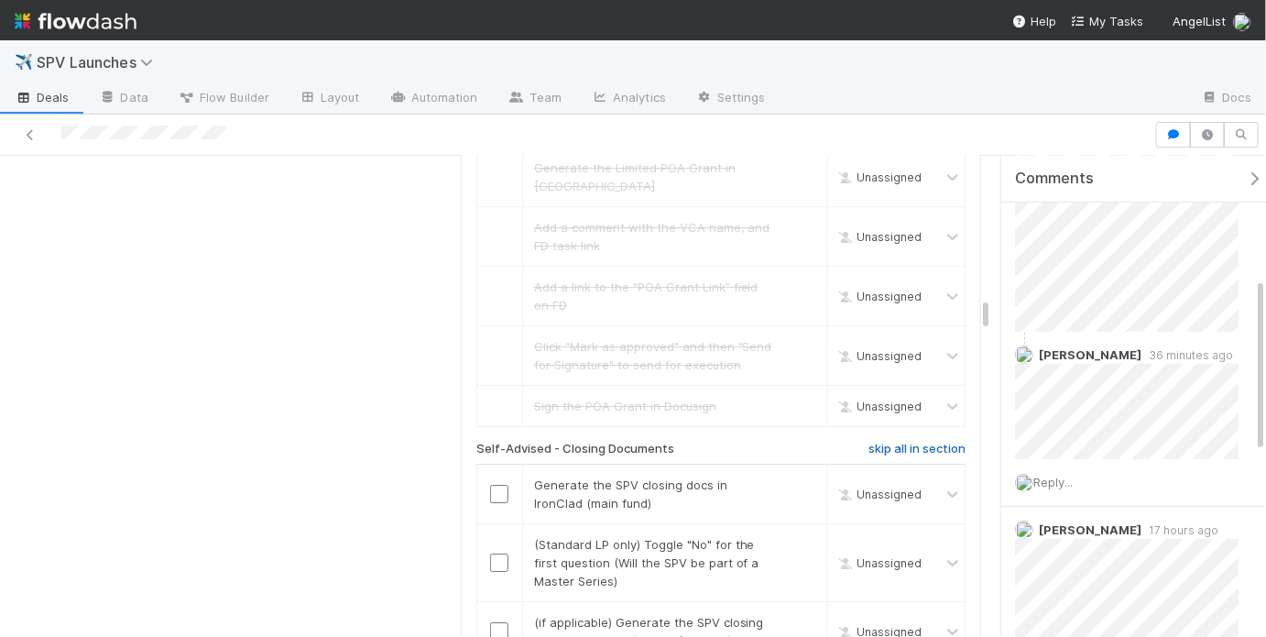
click at [897, 442] on h6 "skip all in section" at bounding box center [916, 449] width 97 height 15
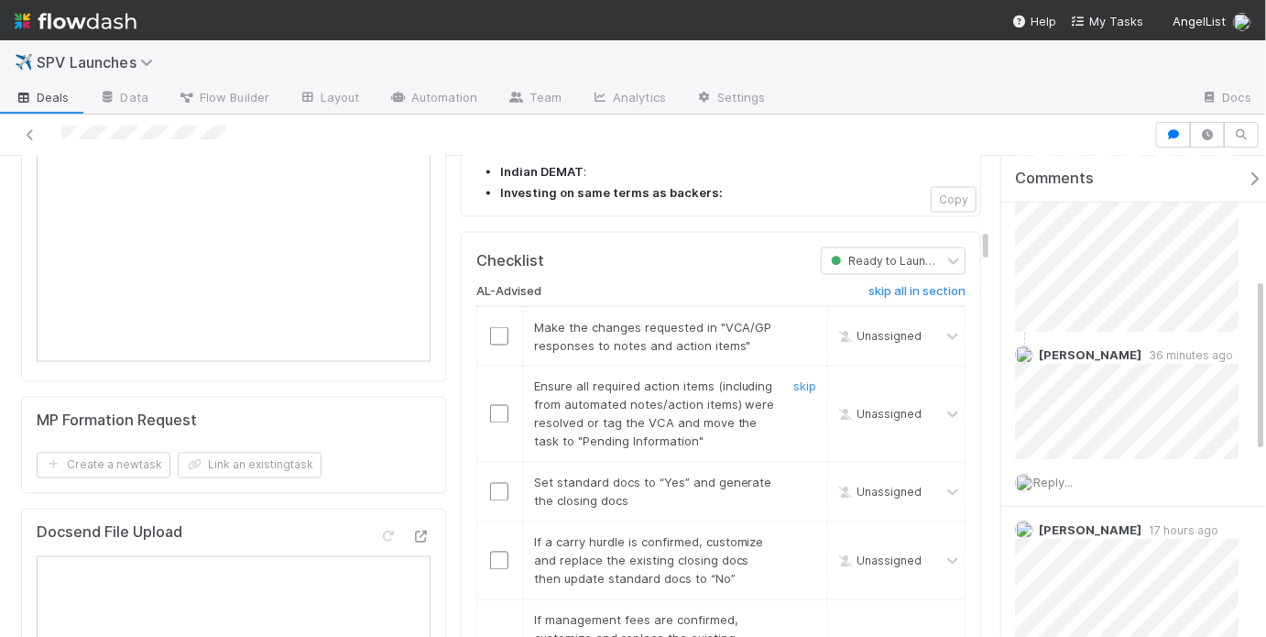
scroll to position [1367, 0]
click at [490, 329] on input "checkbox" at bounding box center [499, 338] width 18 height 18
click at [490, 407] on input "checkbox" at bounding box center [499, 416] width 18 height 18
click at [494, 485] on input "checkbox" at bounding box center [499, 494] width 18 height 18
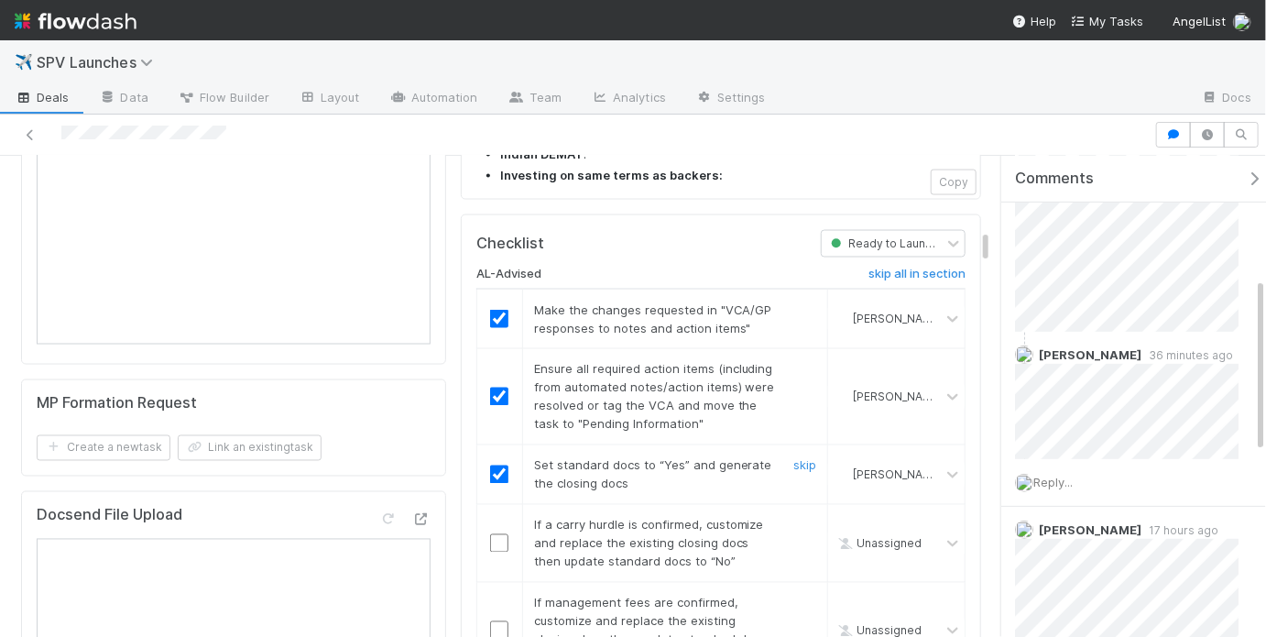
scroll to position [1389, 0]
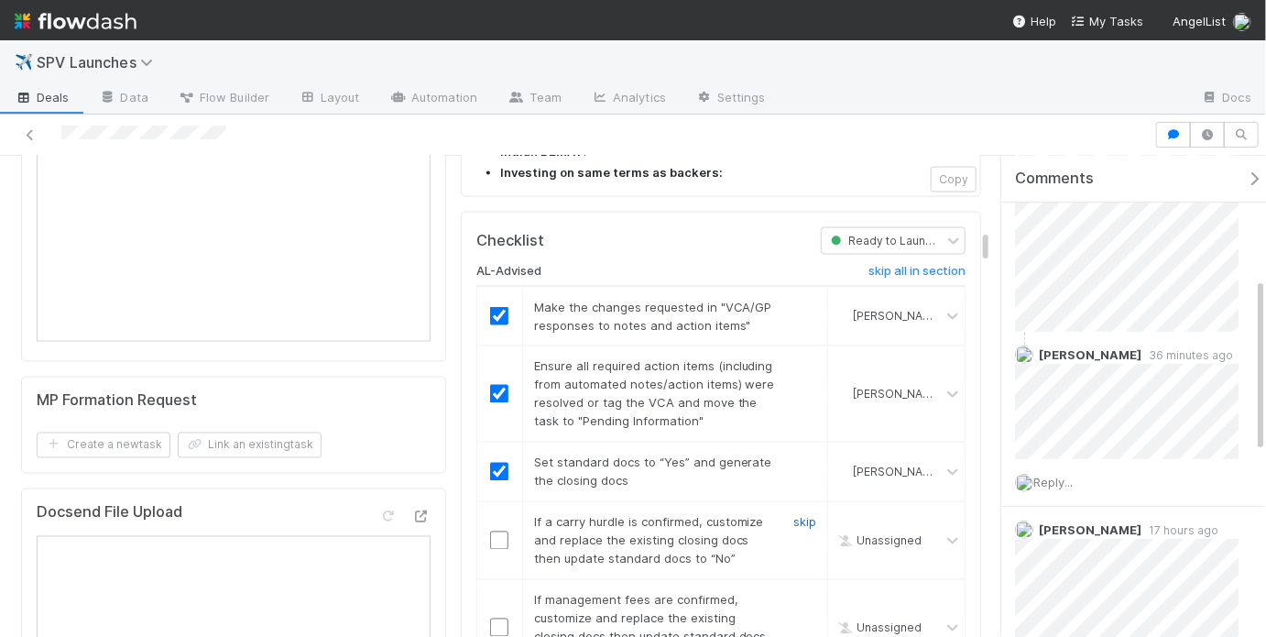
click at [793, 515] on link "skip" at bounding box center [804, 522] width 23 height 15
click at [798, 593] on link "skip" at bounding box center [804, 600] width 23 height 15
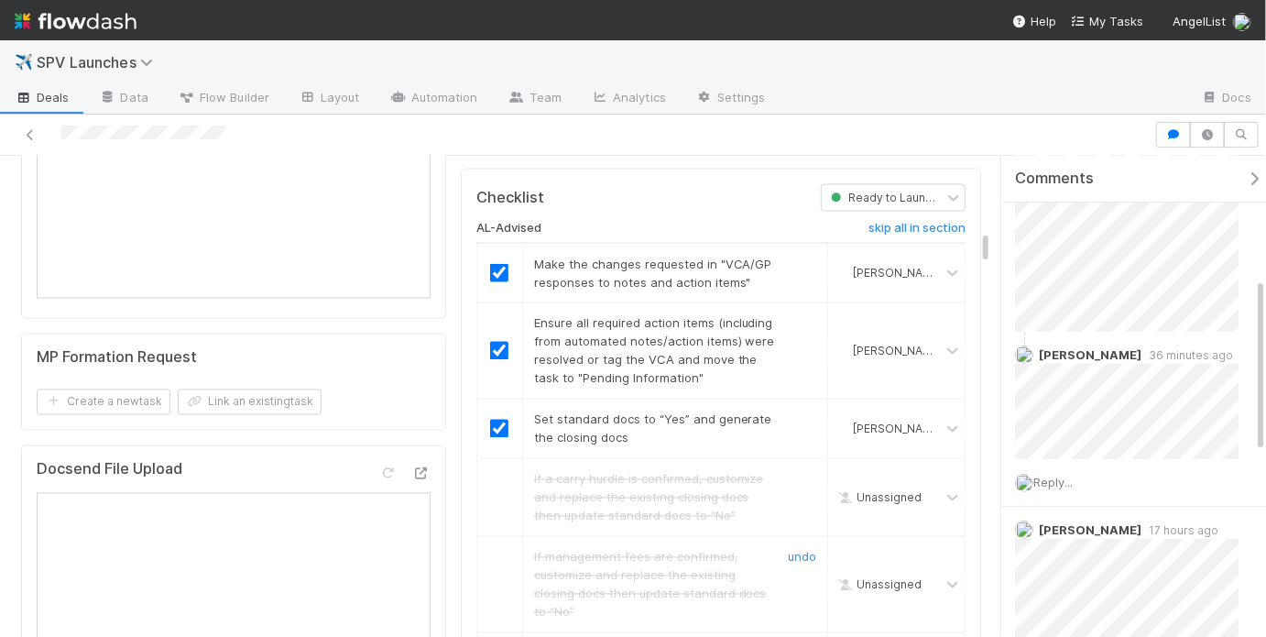
scroll to position [1478, 0]
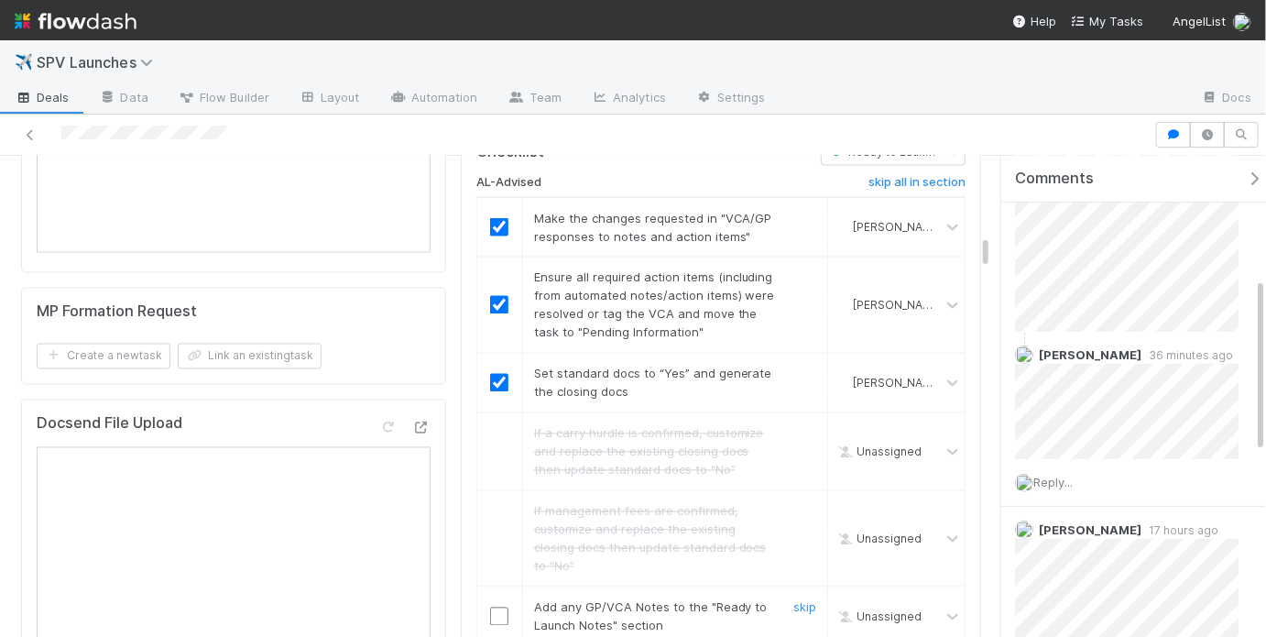
click at [495, 607] on input "checkbox" at bounding box center [499, 616] width 18 height 18
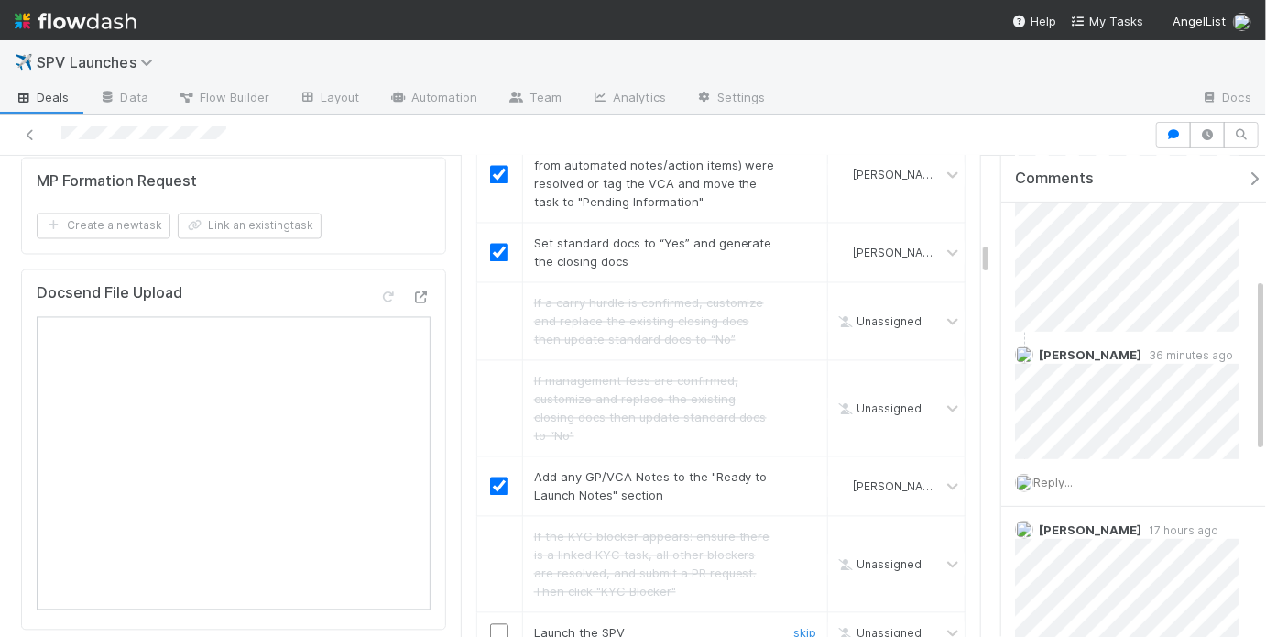
scroll to position [1609, 0]
click at [493, 622] on input "checkbox" at bounding box center [499, 631] width 18 height 18
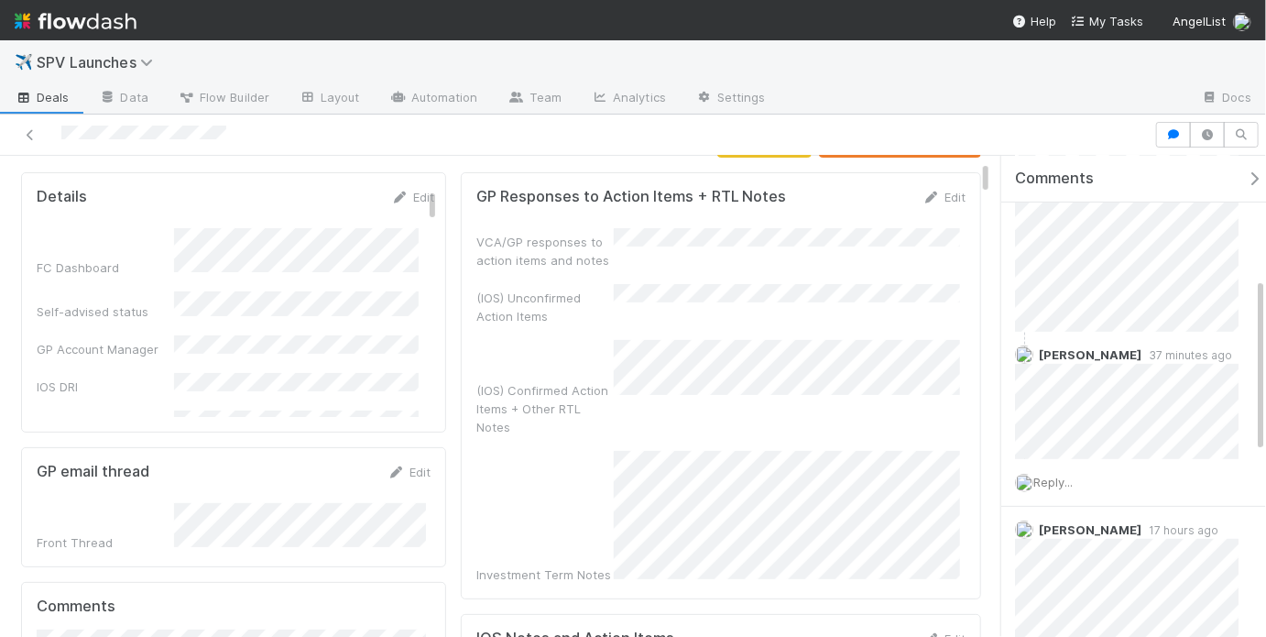
scroll to position [0, 0]
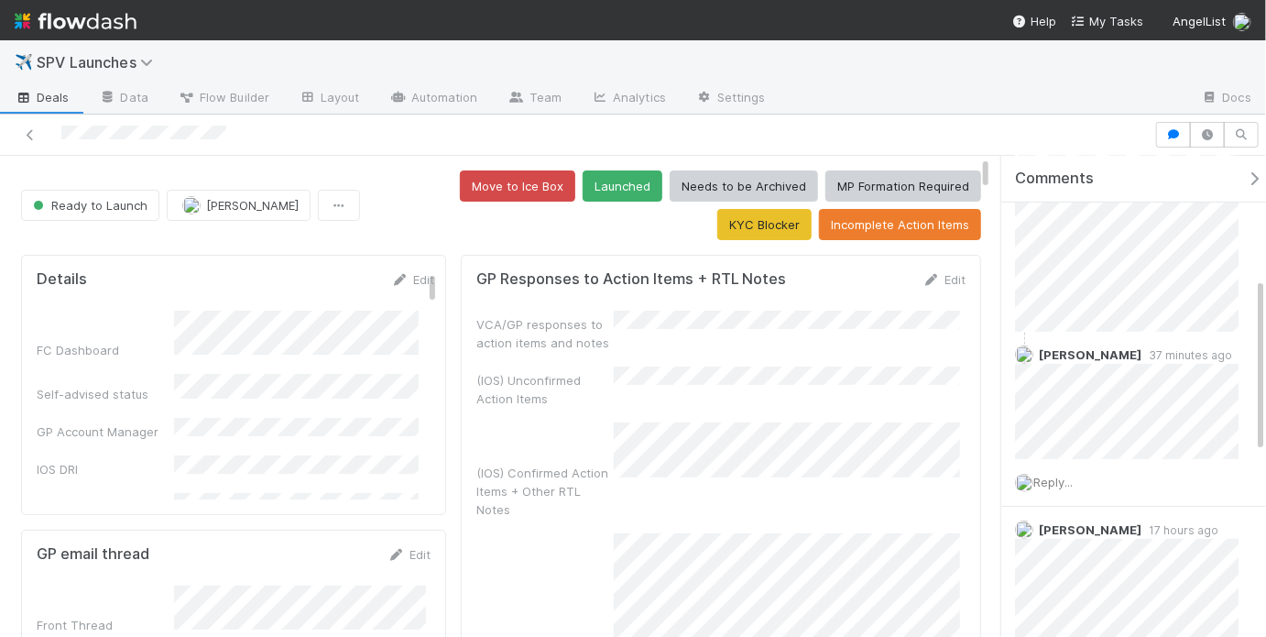
click at [683, 236] on div "Move to Ice Box Launched Needs to be Archived MP Formation Required KYC Blocker…" at bounding box center [674, 205] width 614 height 70
click at [583, 199] on button "Launched" at bounding box center [623, 185] width 80 height 31
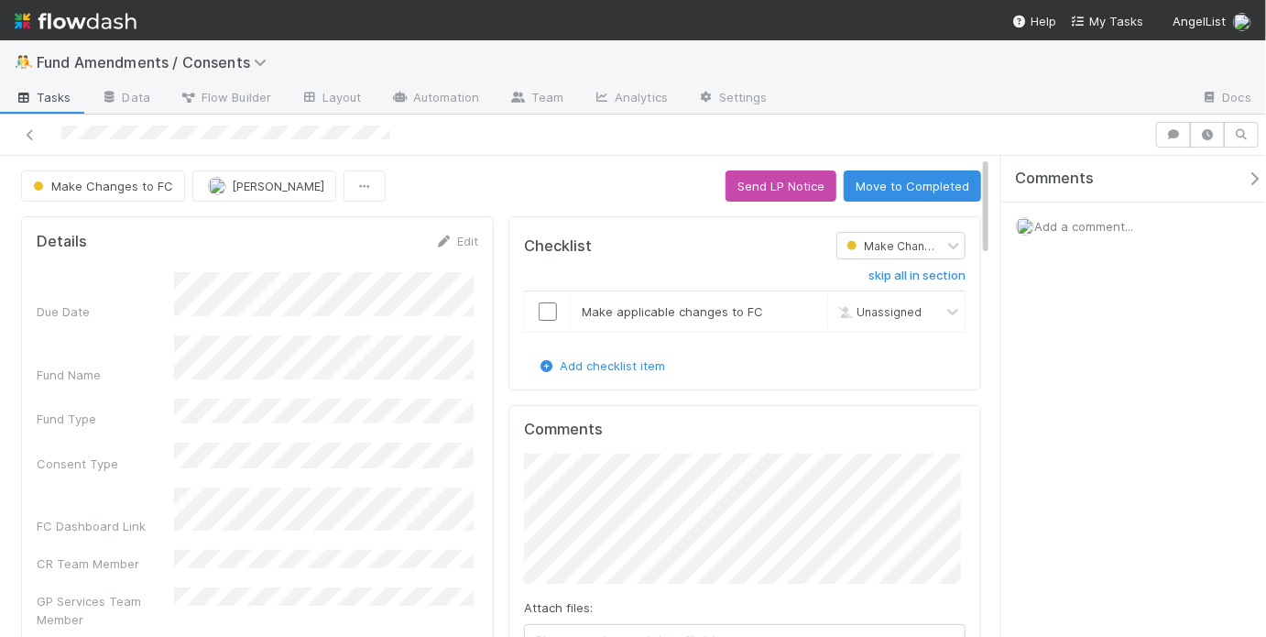
click at [1089, 229] on span "Add a comment..." at bounding box center [1083, 226] width 99 height 15
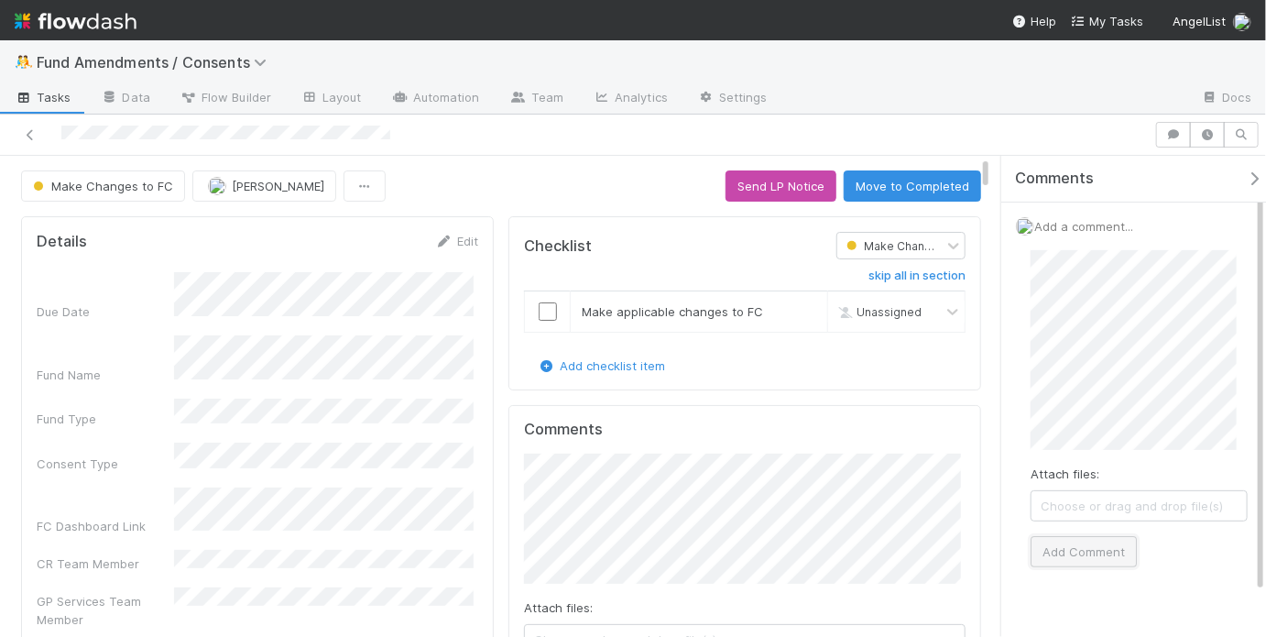
drag, startPoint x: 1068, startPoint y: 553, endPoint x: 1059, endPoint y: 549, distance: 10.2
click at [1068, 552] on button "Add Comment" at bounding box center [1084, 551] width 106 height 31
click at [647, 304] on span "Make applicable changes to FC" at bounding box center [672, 311] width 181 height 15
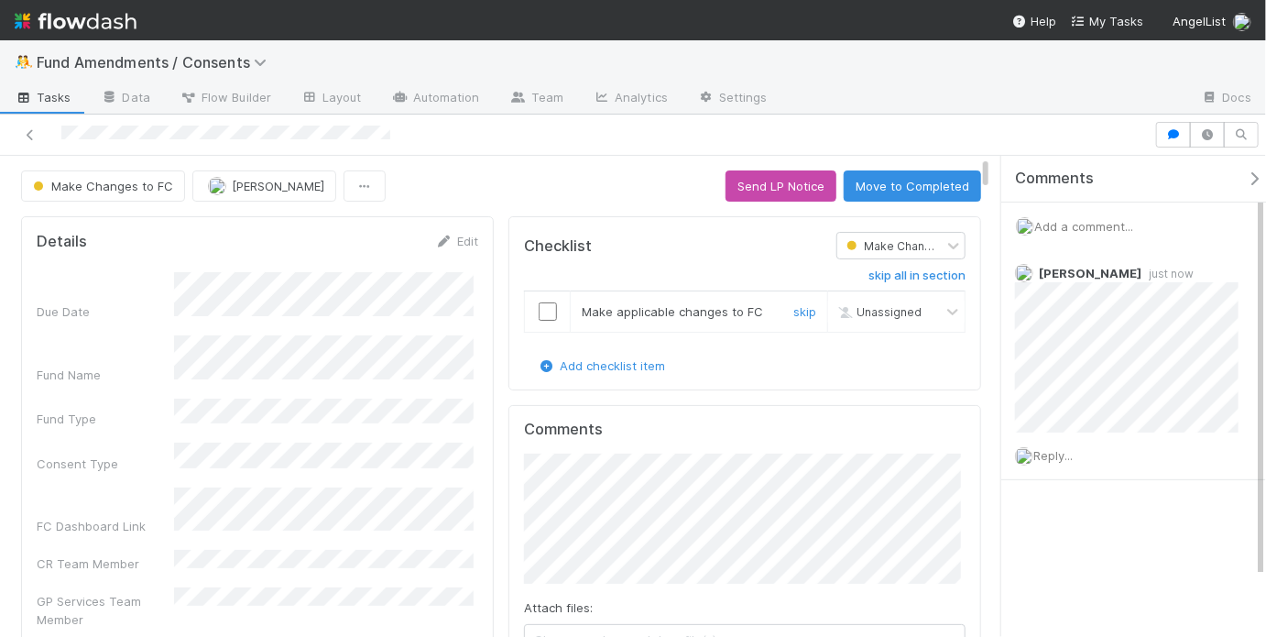
click at [549, 310] on input "checkbox" at bounding box center [548, 311] width 18 height 18
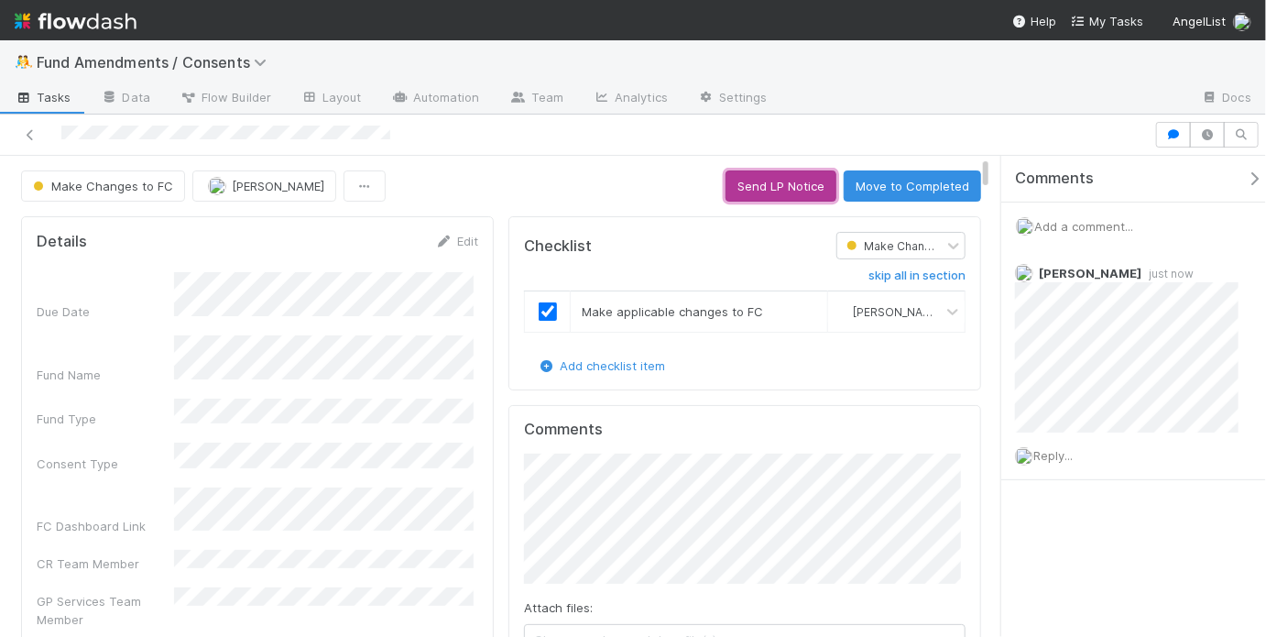
click at [781, 191] on button "Send LP Notice" at bounding box center [781, 185] width 111 height 31
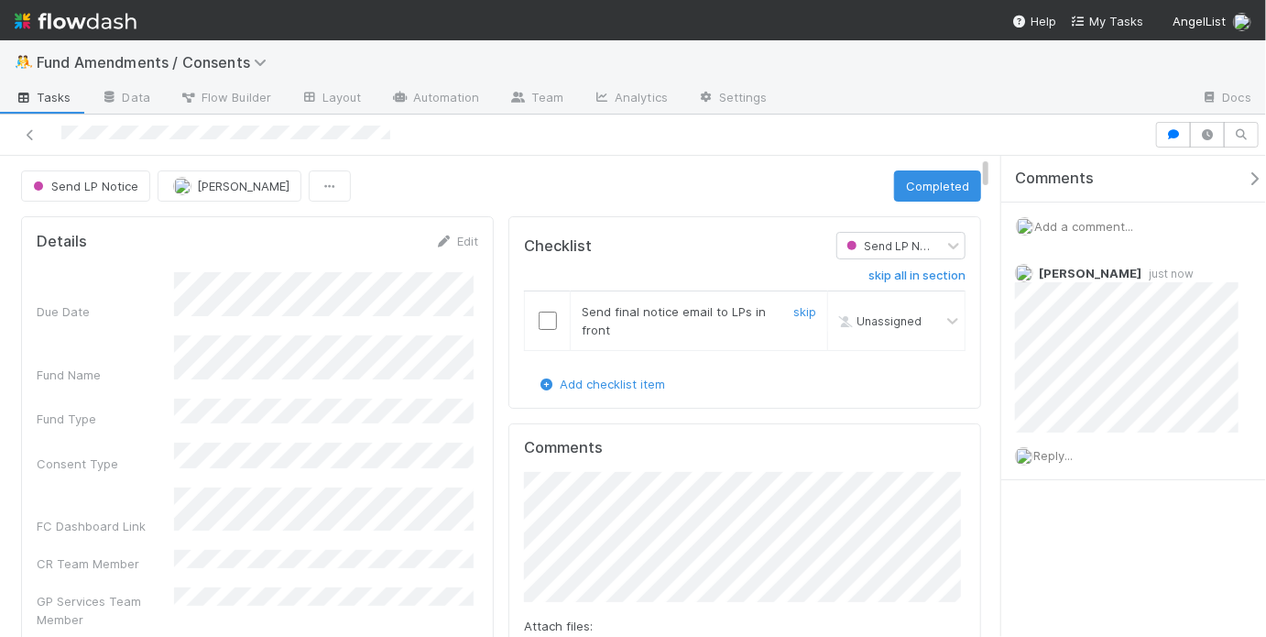
click at [540, 322] on input "checkbox" at bounding box center [548, 320] width 18 height 18
click at [949, 184] on button "Completed" at bounding box center [937, 185] width 87 height 31
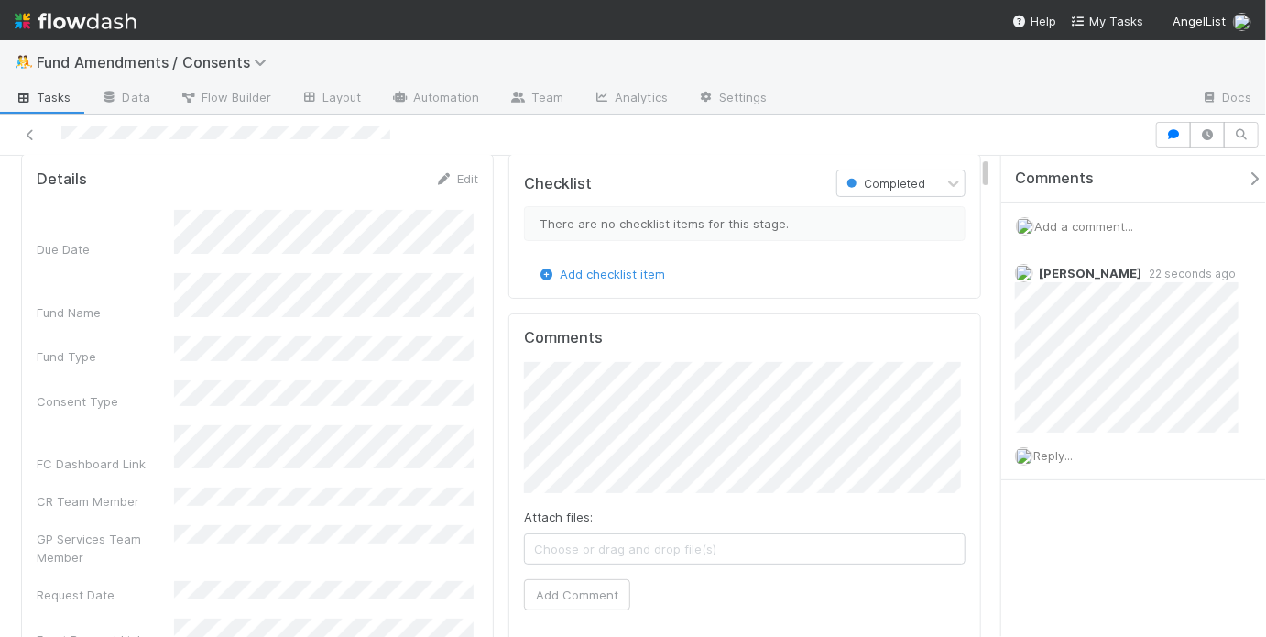
scroll to position [136, 0]
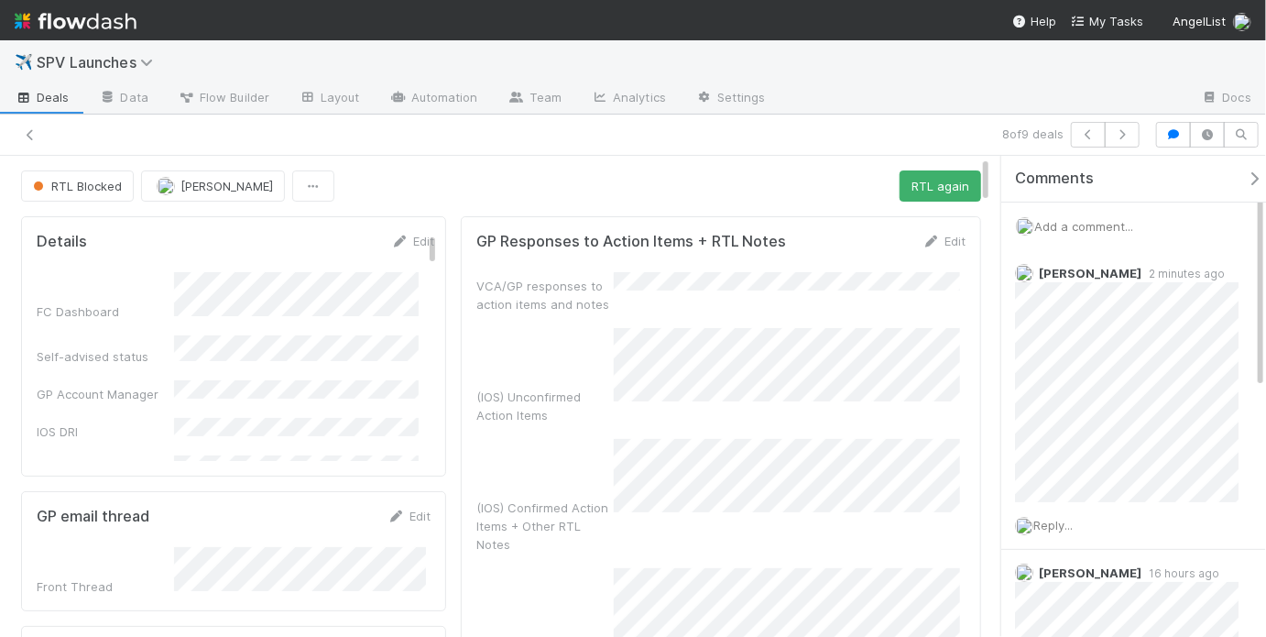
scroll to position [18, 0]
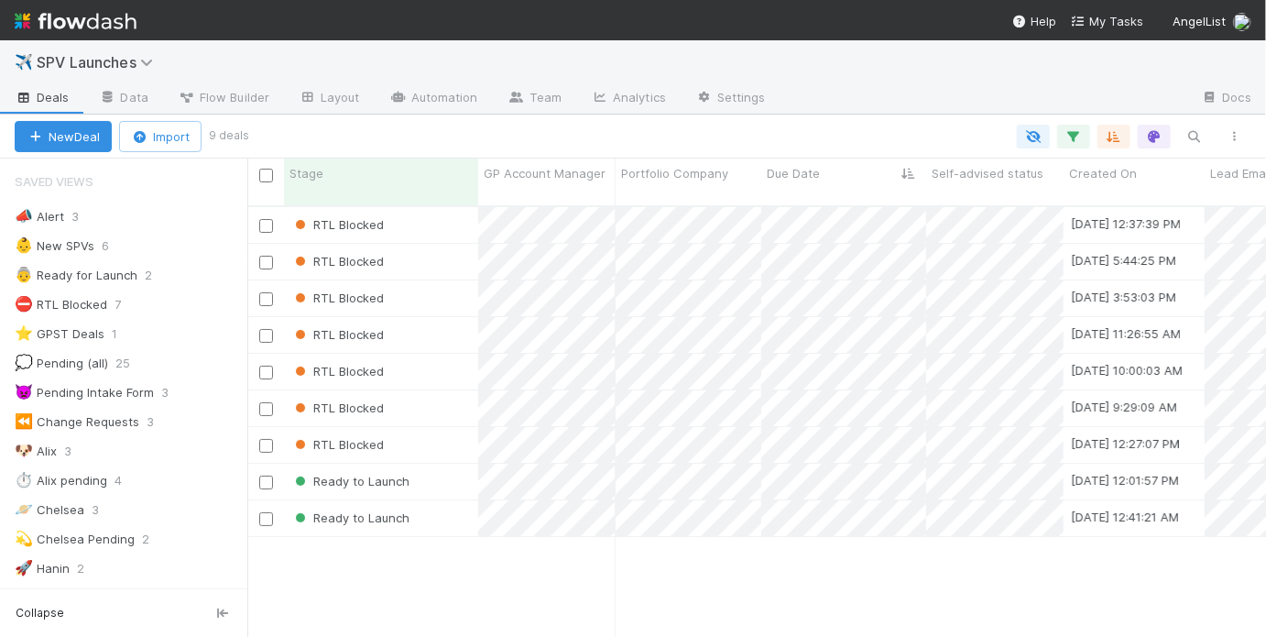
scroll to position [434, 1008]
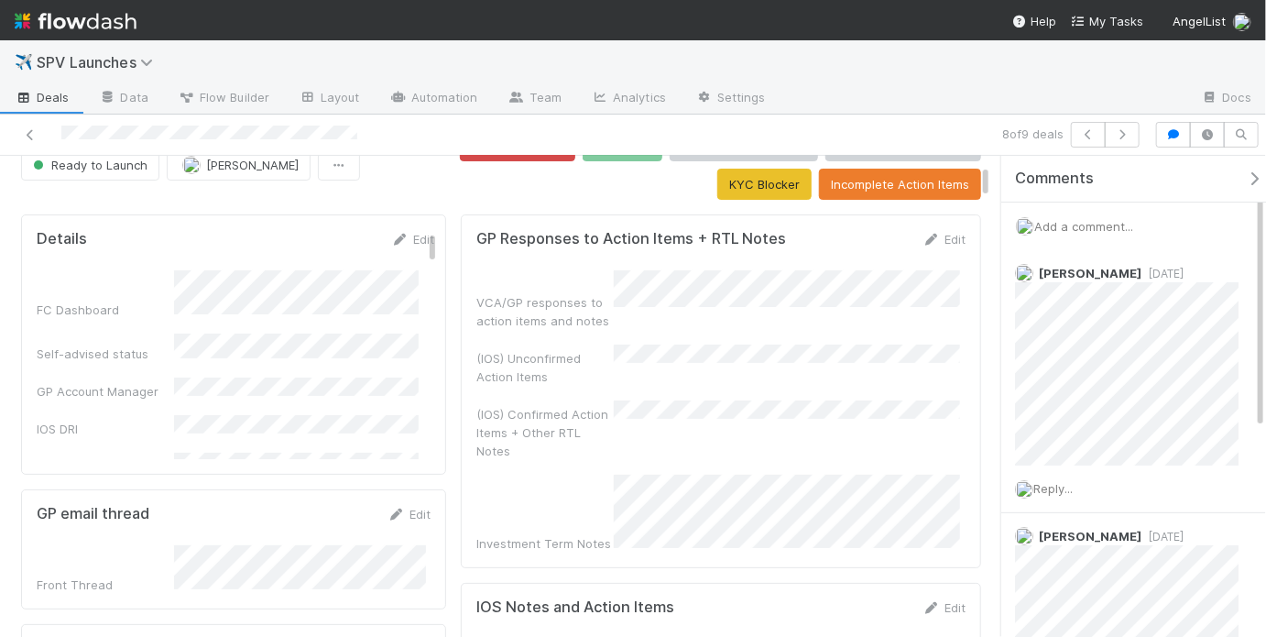
scroll to position [126, 0]
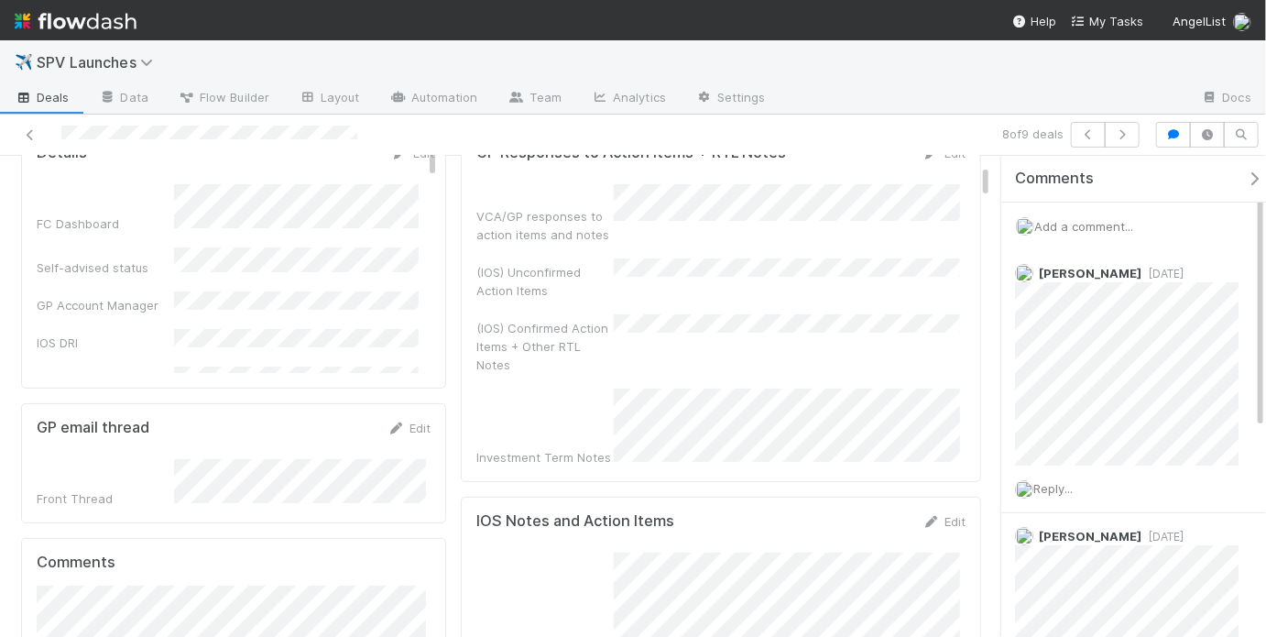
click at [617, 324] on div "(IOS) Confirmed Action Items + Other RTL Notes" at bounding box center [720, 344] width 489 height 60
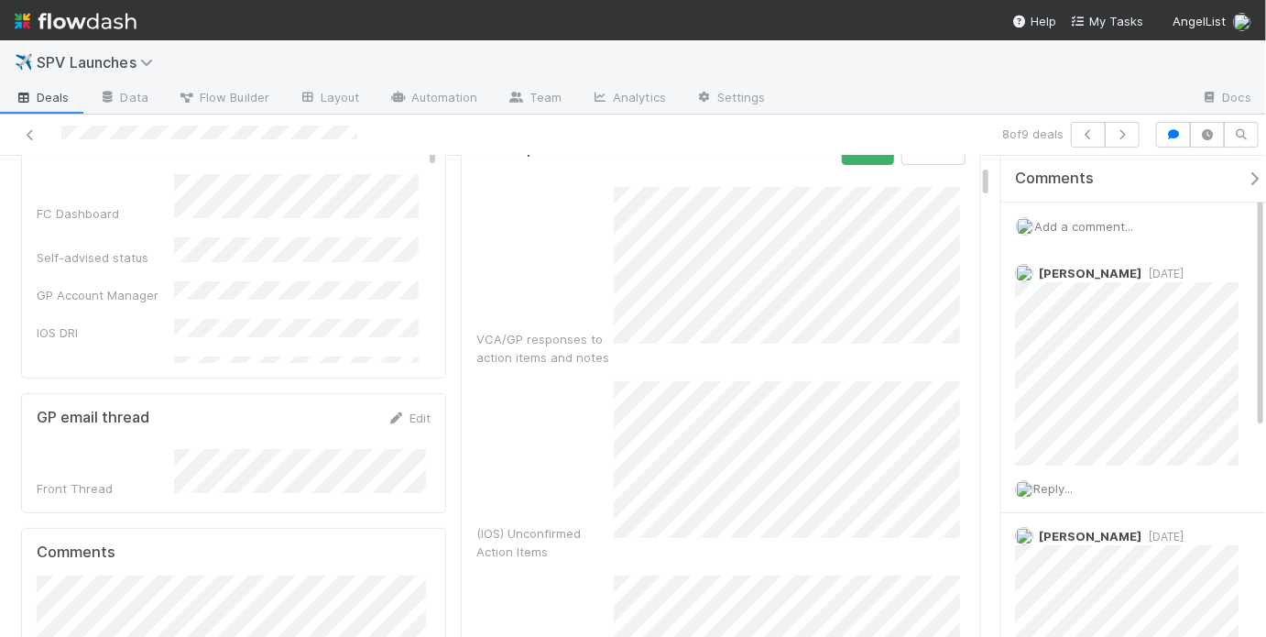
scroll to position [0, 0]
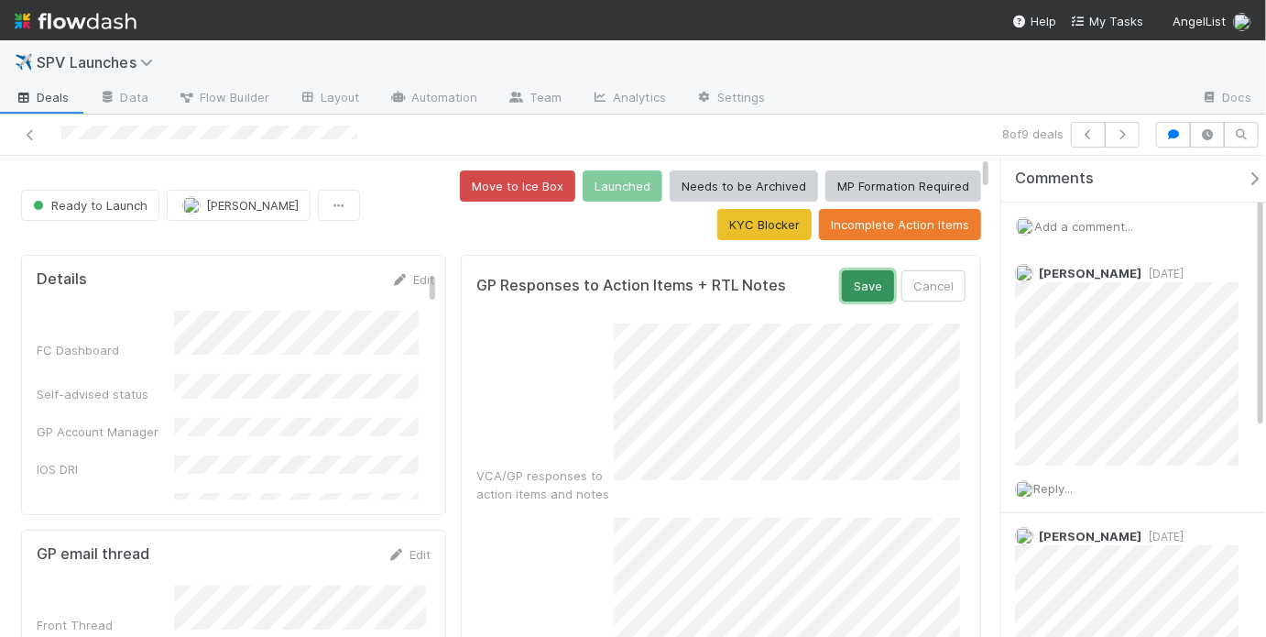
click at [857, 294] on button "Save" at bounding box center [868, 285] width 52 height 31
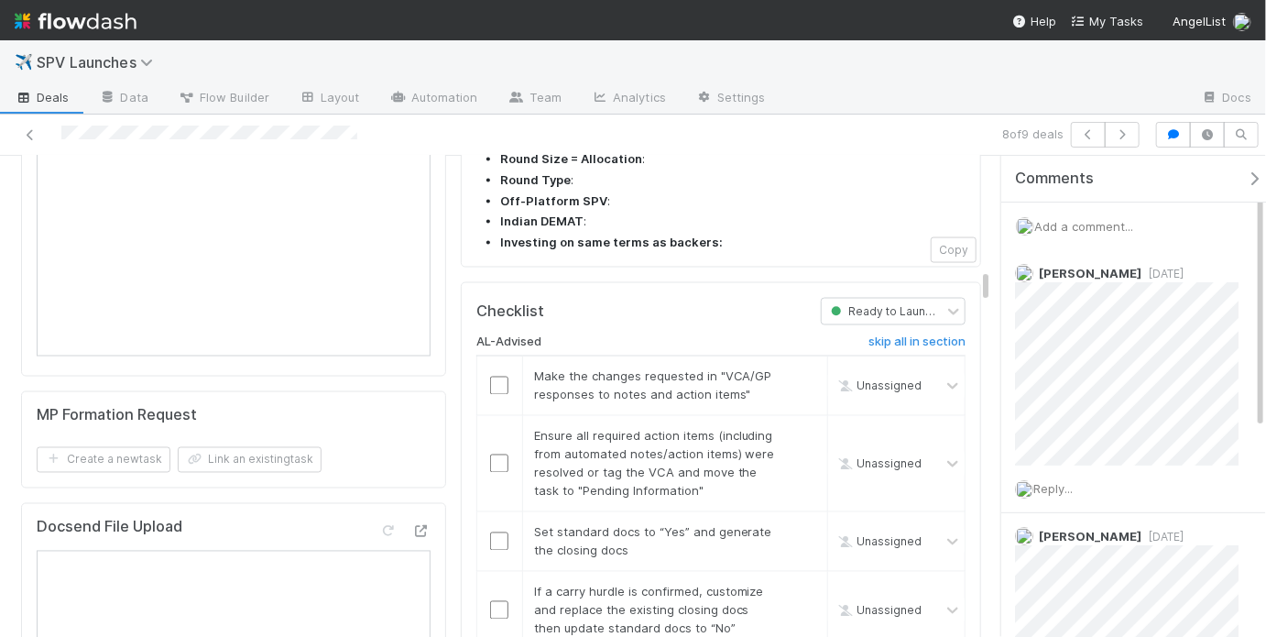
scroll to position [1737, 0]
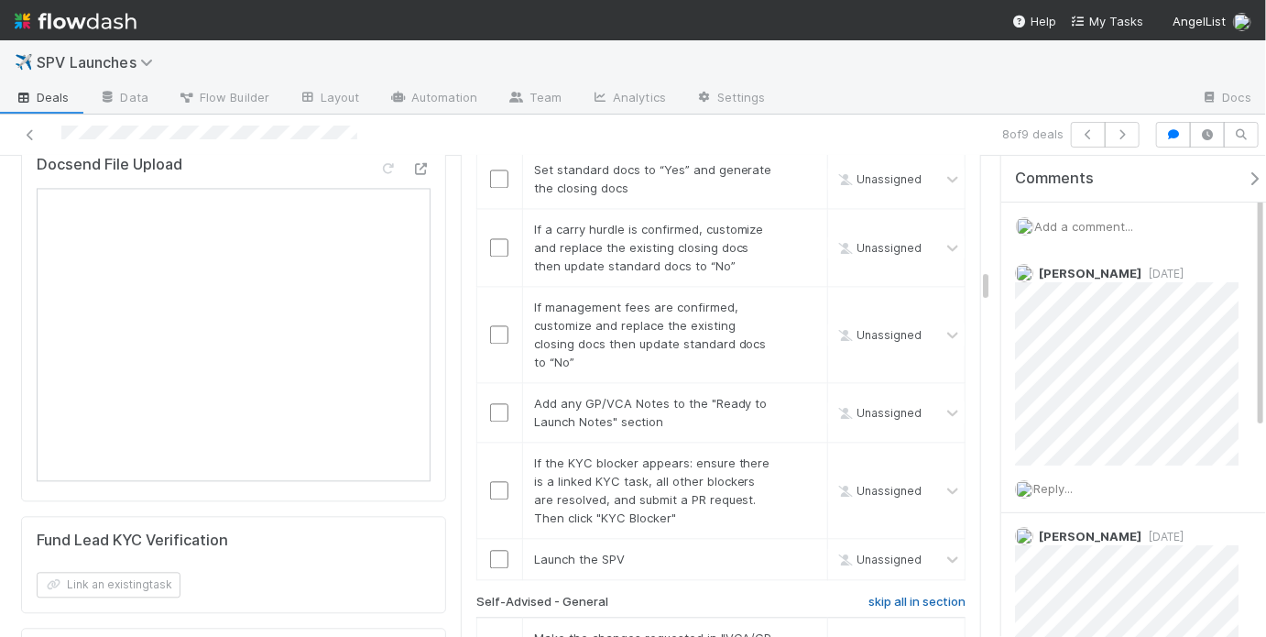
click at [889, 595] on h6 "skip all in section" at bounding box center [916, 602] width 97 height 15
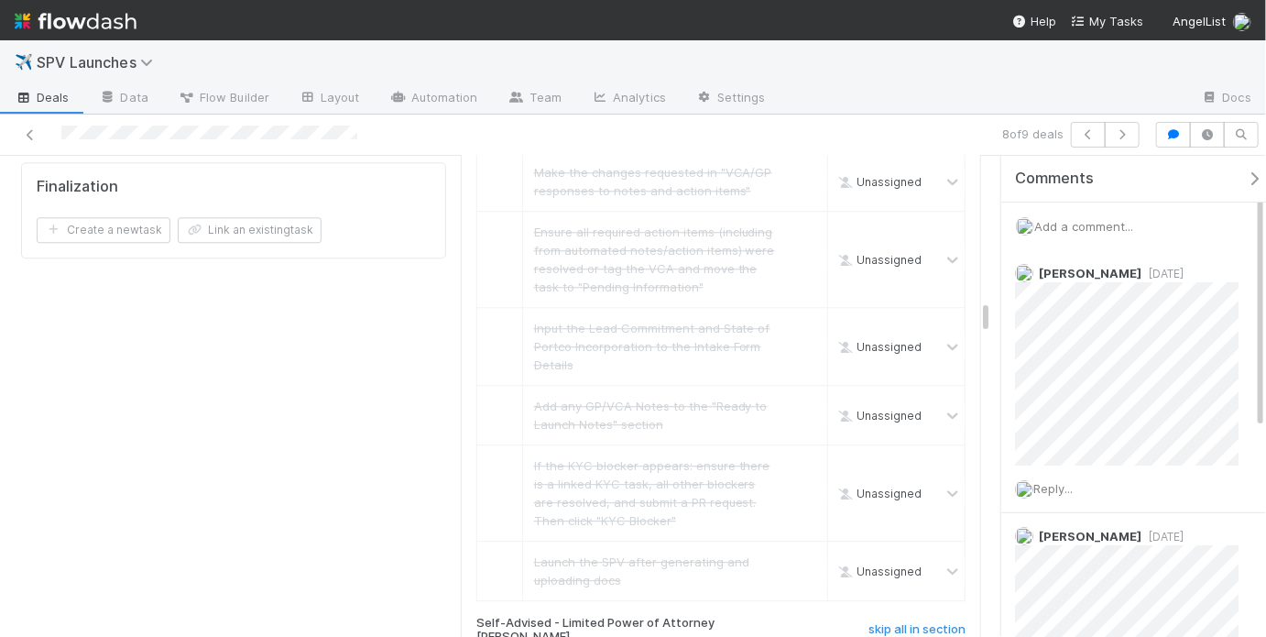
scroll to position [2210, 0]
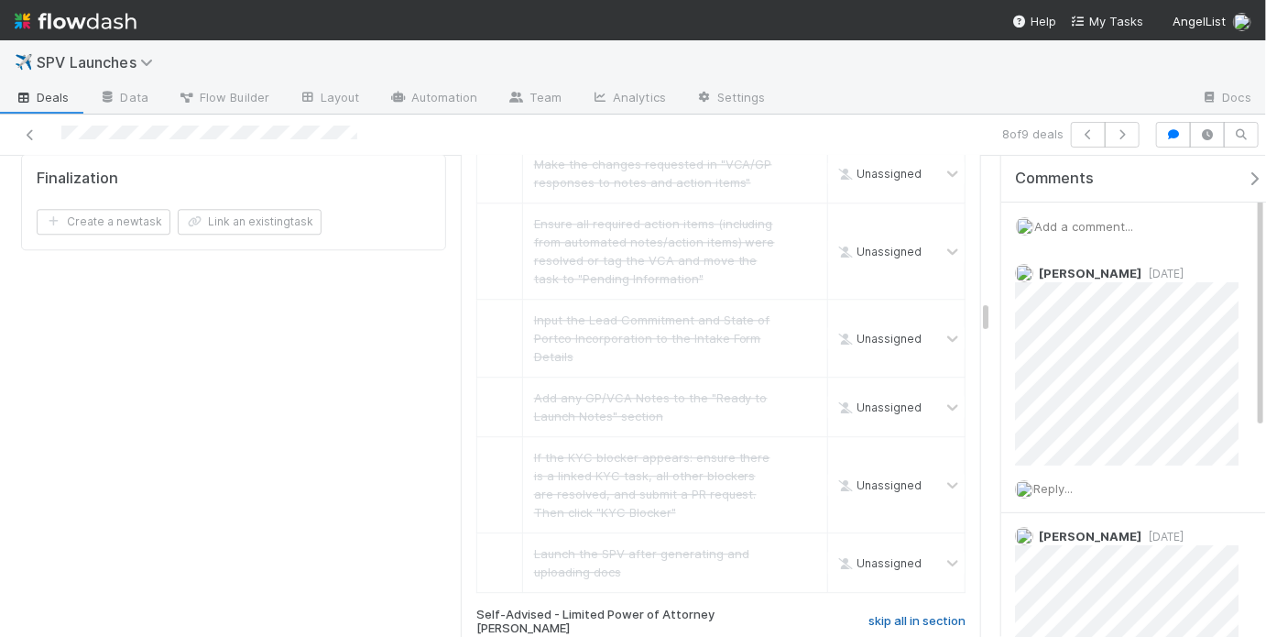
click at [897, 614] on h6 "skip all in section" at bounding box center [916, 621] width 97 height 15
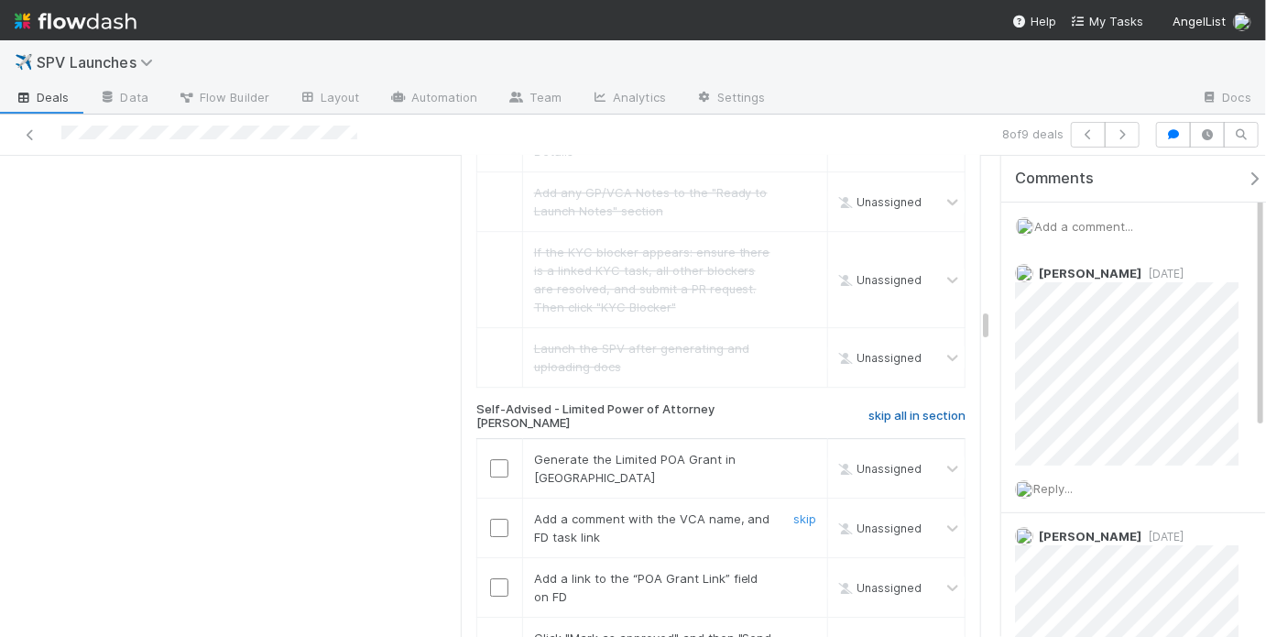
scroll to position [2445, 0]
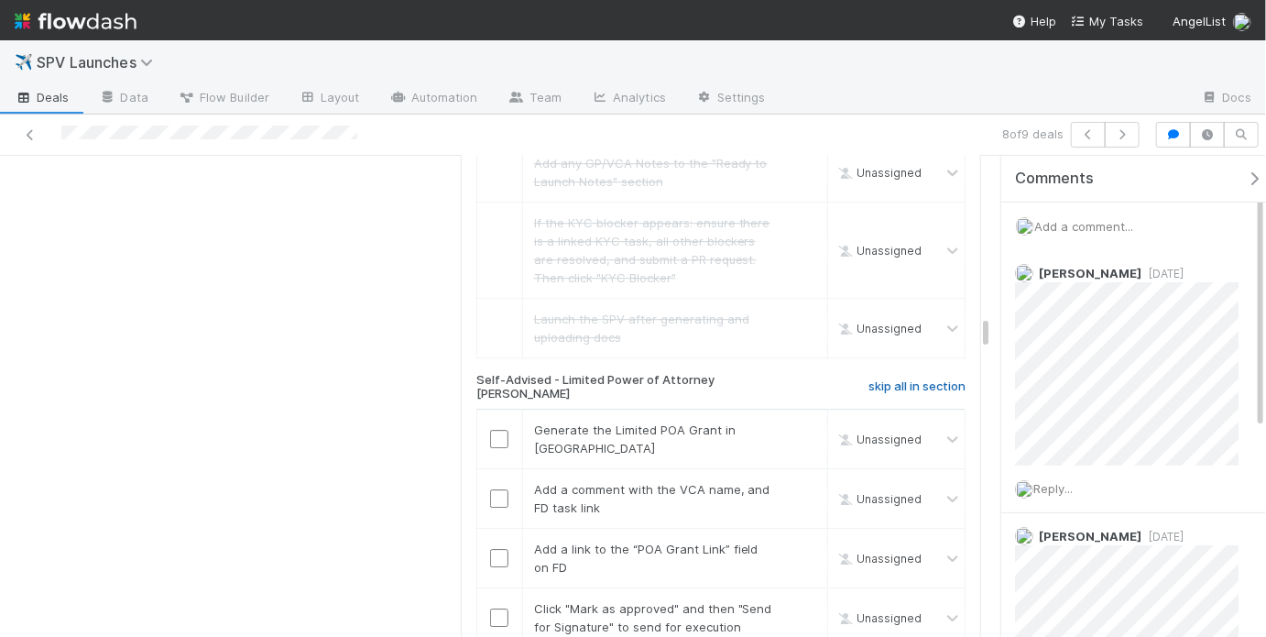
click at [904, 379] on h6 "skip all in section" at bounding box center [916, 386] width 97 height 15
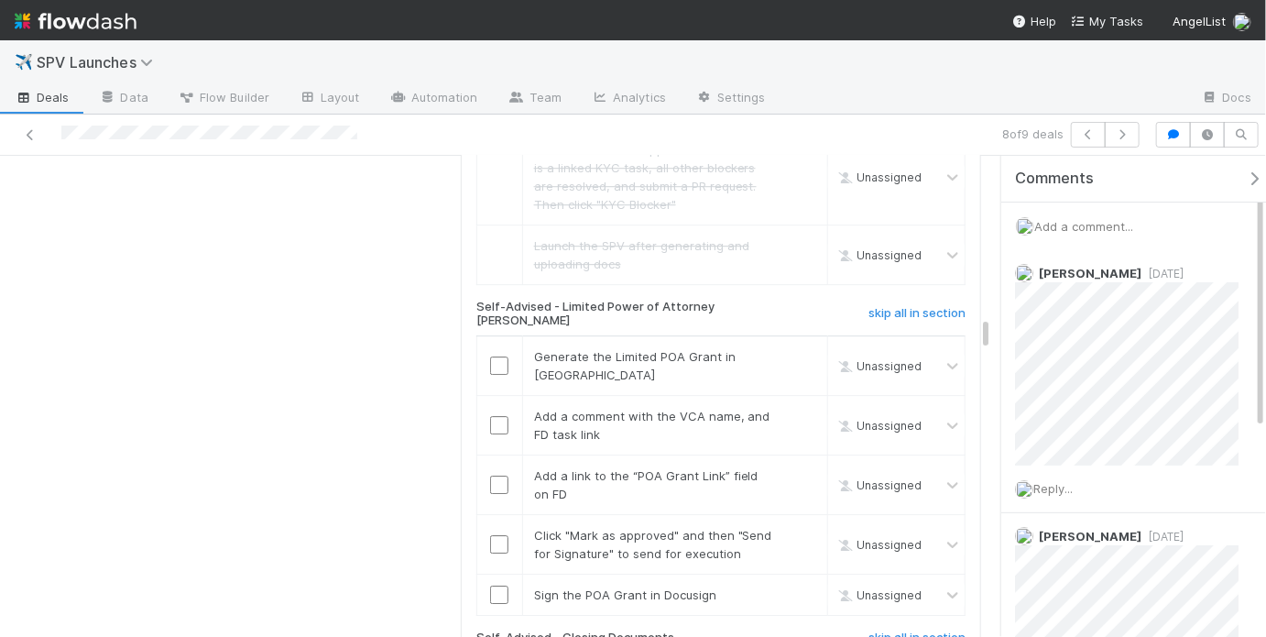
scroll to position [2544, 0]
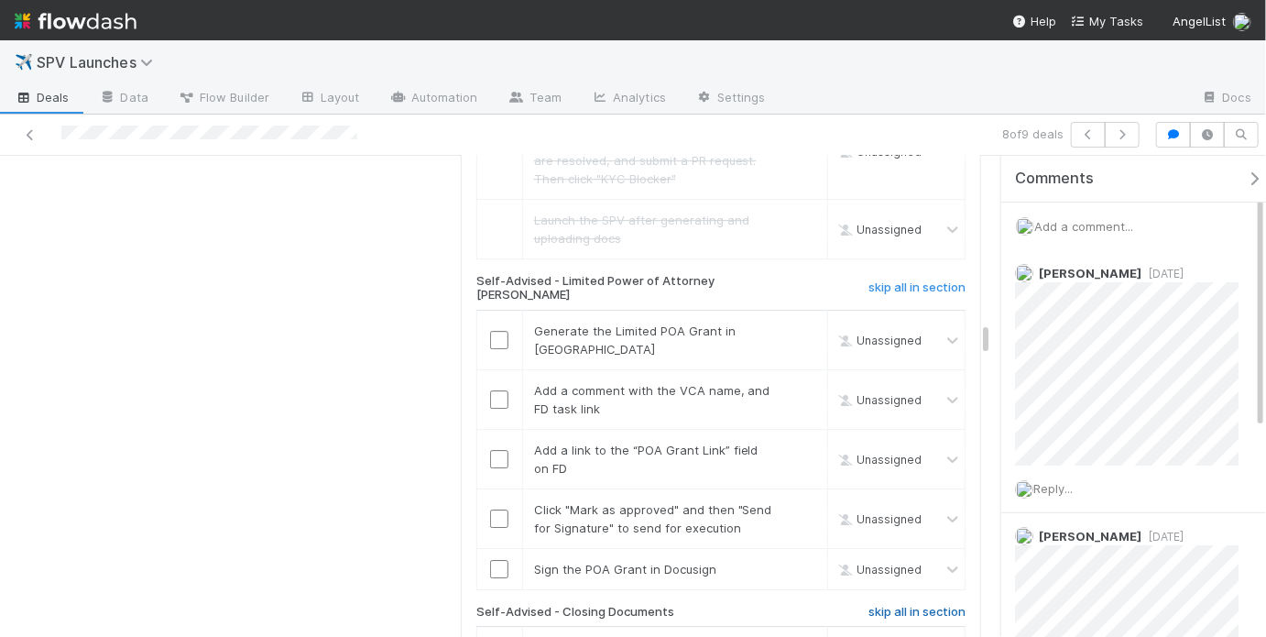
click at [898, 605] on h6 "skip all in section" at bounding box center [916, 612] width 97 height 15
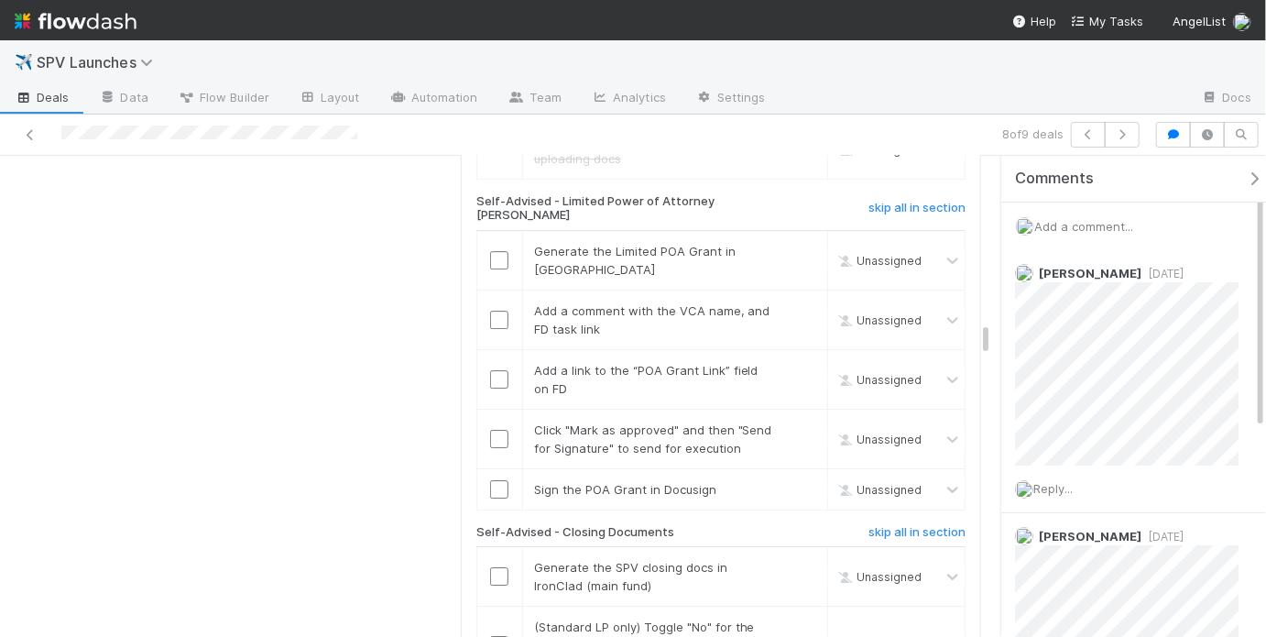
scroll to position [2655, 0]
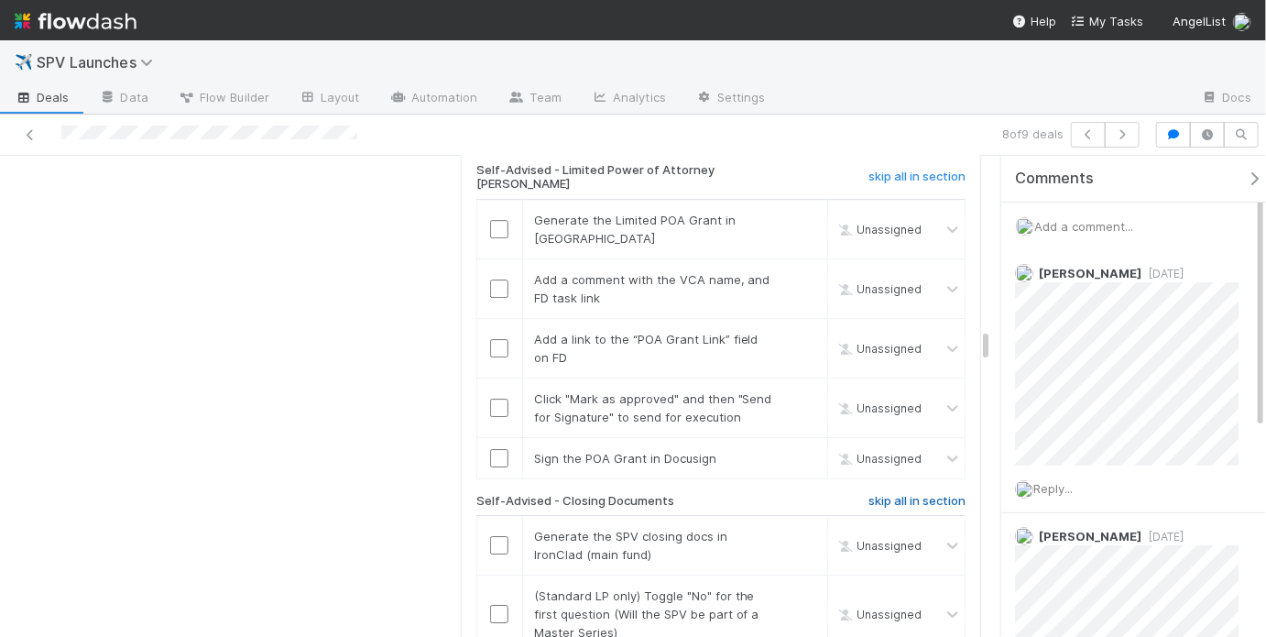
click at [912, 494] on h6 "skip all in section" at bounding box center [916, 501] width 97 height 15
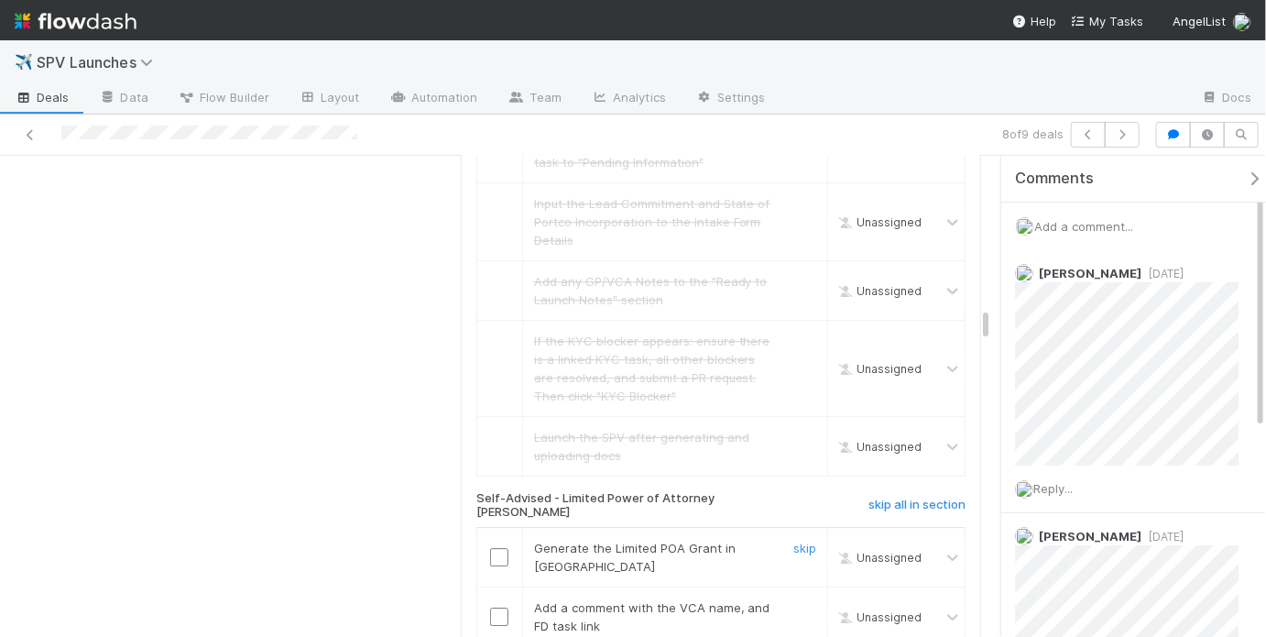
scroll to position [2324, 0]
click at [912, 500] on h6 "skip all in section" at bounding box center [916, 507] width 97 height 15
click at [949, 500] on h6 "skip all in section" at bounding box center [916, 507] width 97 height 15
click at [943, 500] on h6 "skip all in section" at bounding box center [916, 507] width 97 height 15
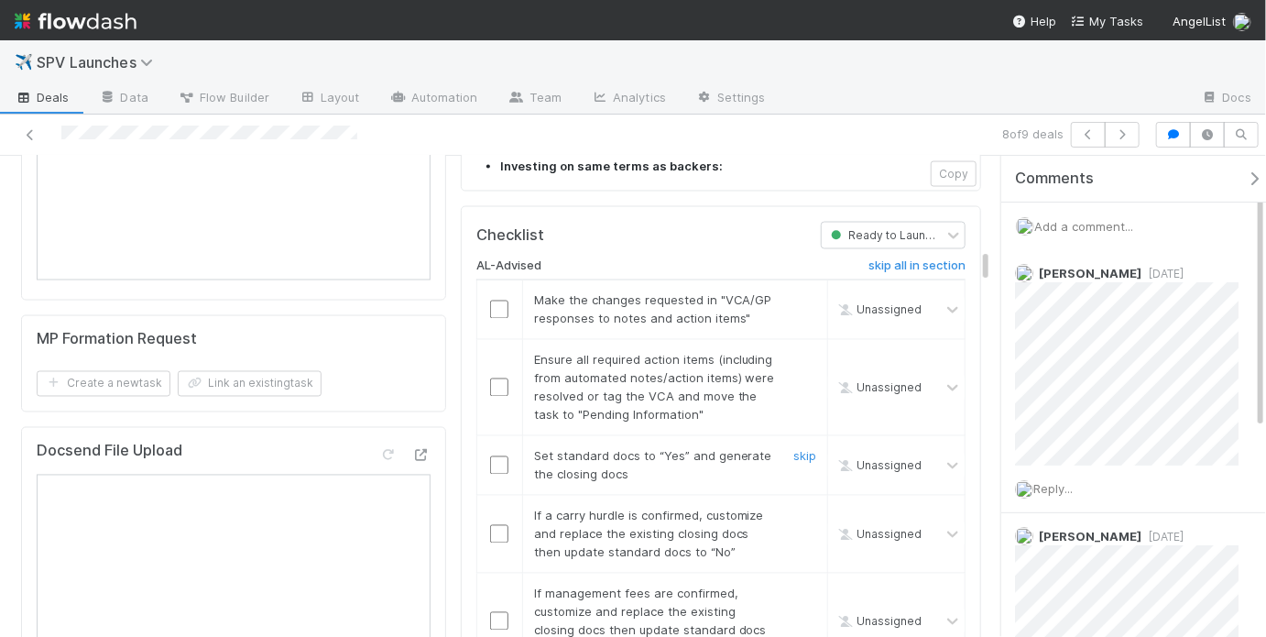
scroll to position [1388, 0]
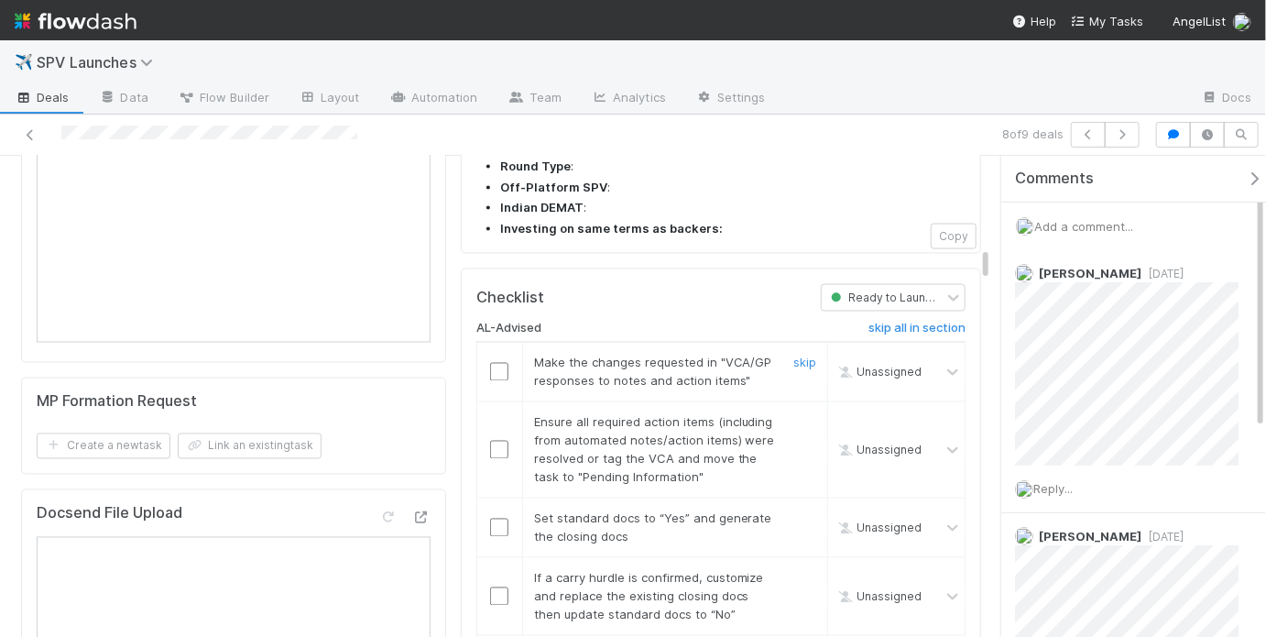
click at [490, 363] on input "checkbox" at bounding box center [499, 372] width 18 height 18
click at [493, 441] on input "checkbox" at bounding box center [499, 450] width 18 height 18
click at [497, 518] on input "checkbox" at bounding box center [499, 527] width 18 height 18
click at [498, 363] on input "checkbox" at bounding box center [499, 372] width 18 height 18
click at [493, 441] on input "checkbox" at bounding box center [499, 450] width 18 height 18
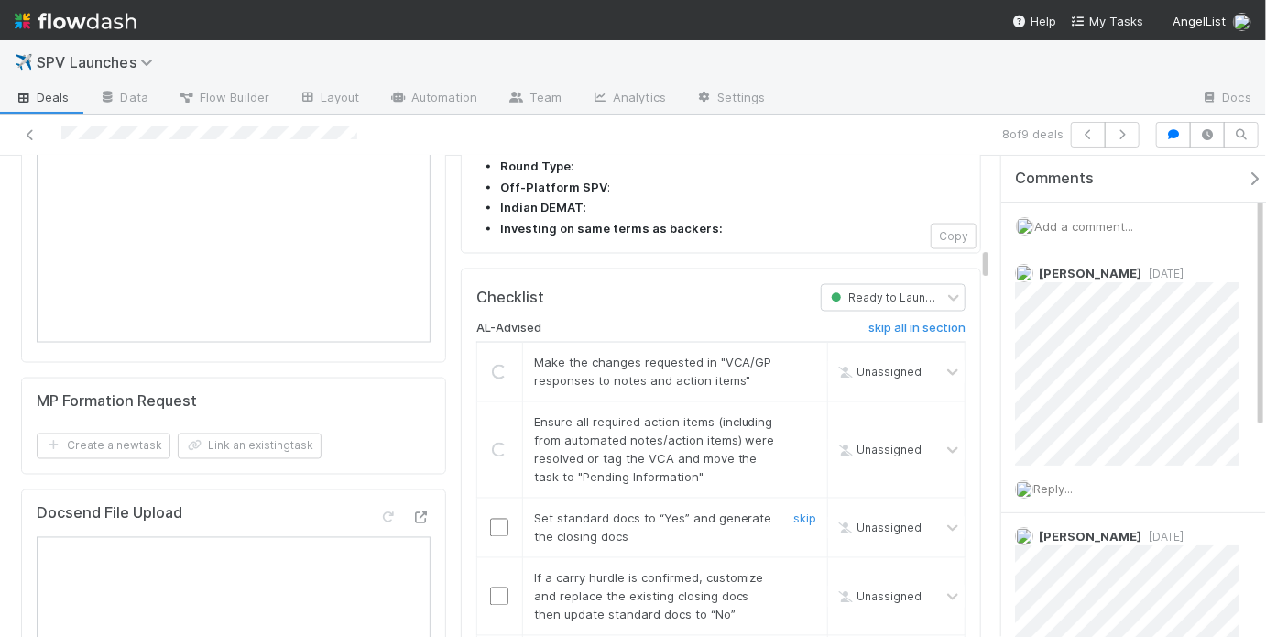
click at [493, 518] on input "checkbox" at bounding box center [499, 527] width 18 height 18
click at [793, 571] on link "skip" at bounding box center [804, 578] width 23 height 15
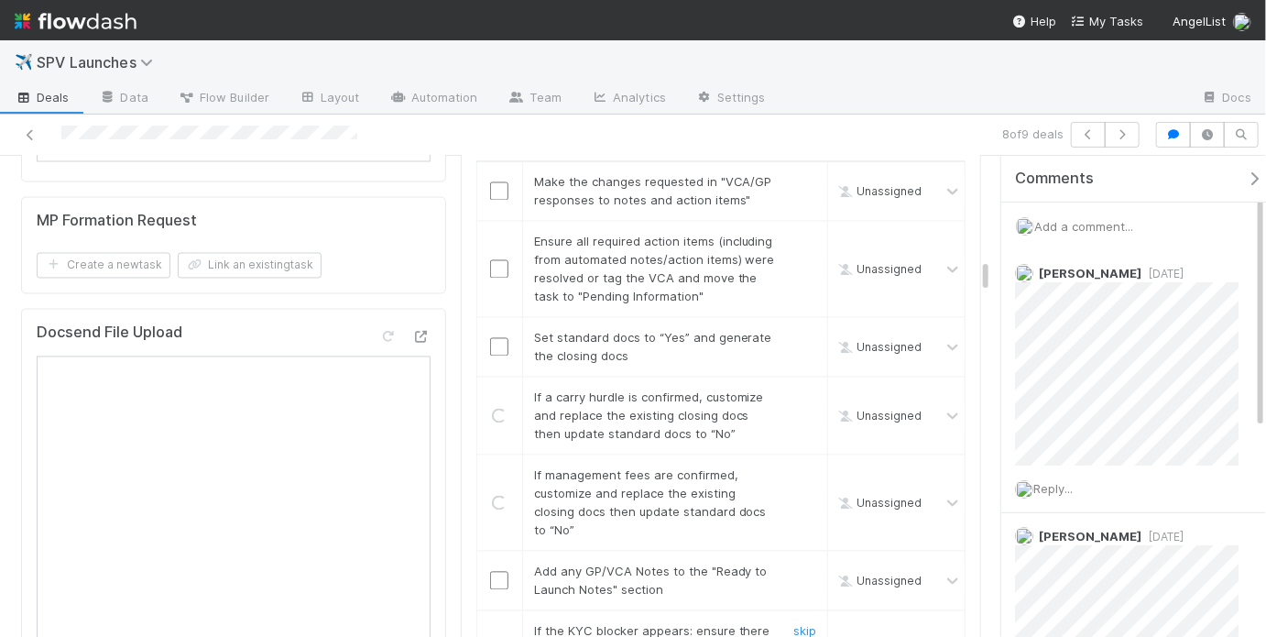
scroll to position [1571, 0]
click at [490, 569] on input "checkbox" at bounding box center [499, 578] width 18 height 18
click at [793, 621] on link "skip" at bounding box center [804, 628] width 23 height 15
checkbox input "true"
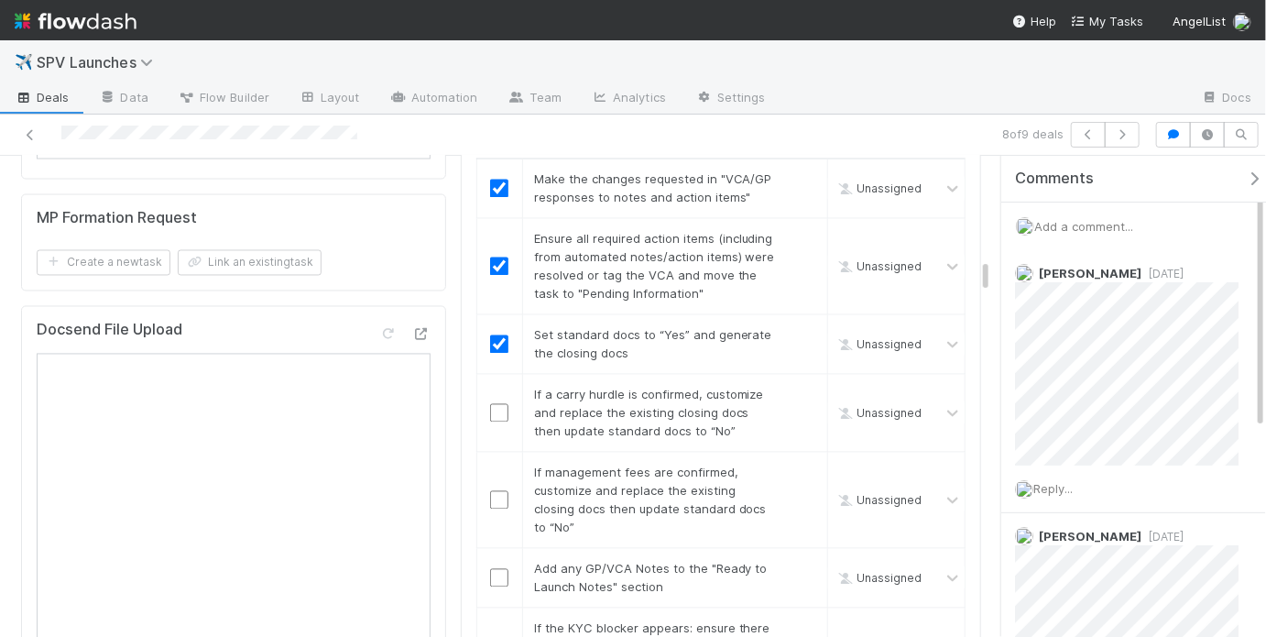
checkbox input "true"
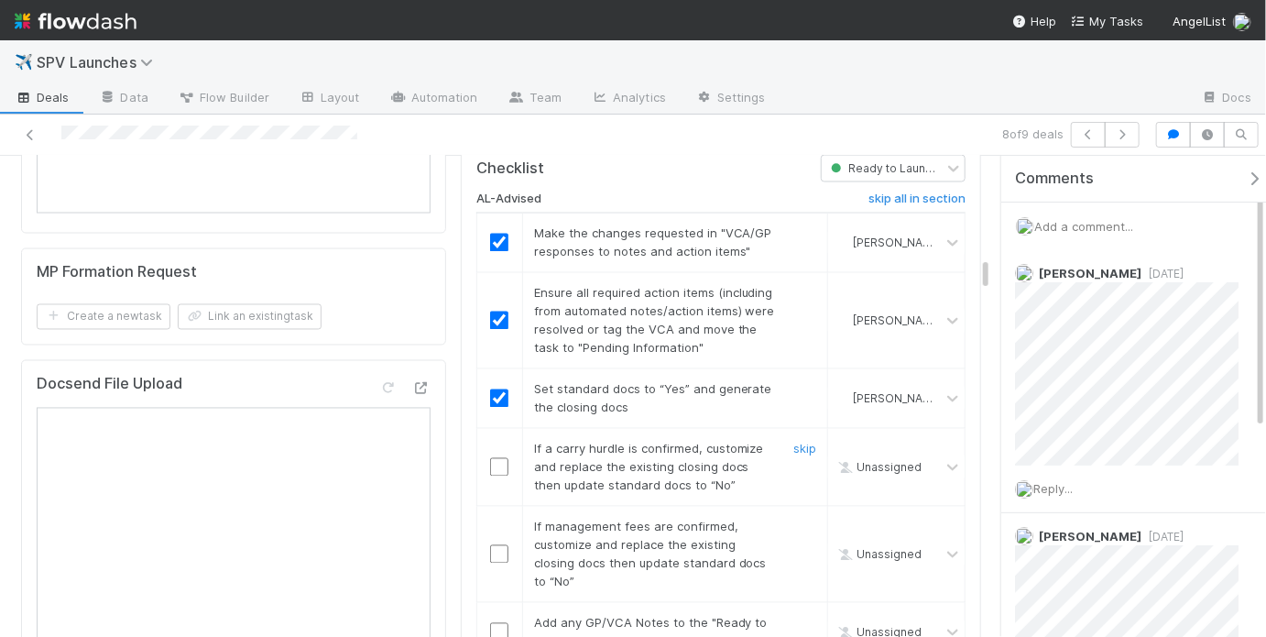
scroll to position [1553, 0]
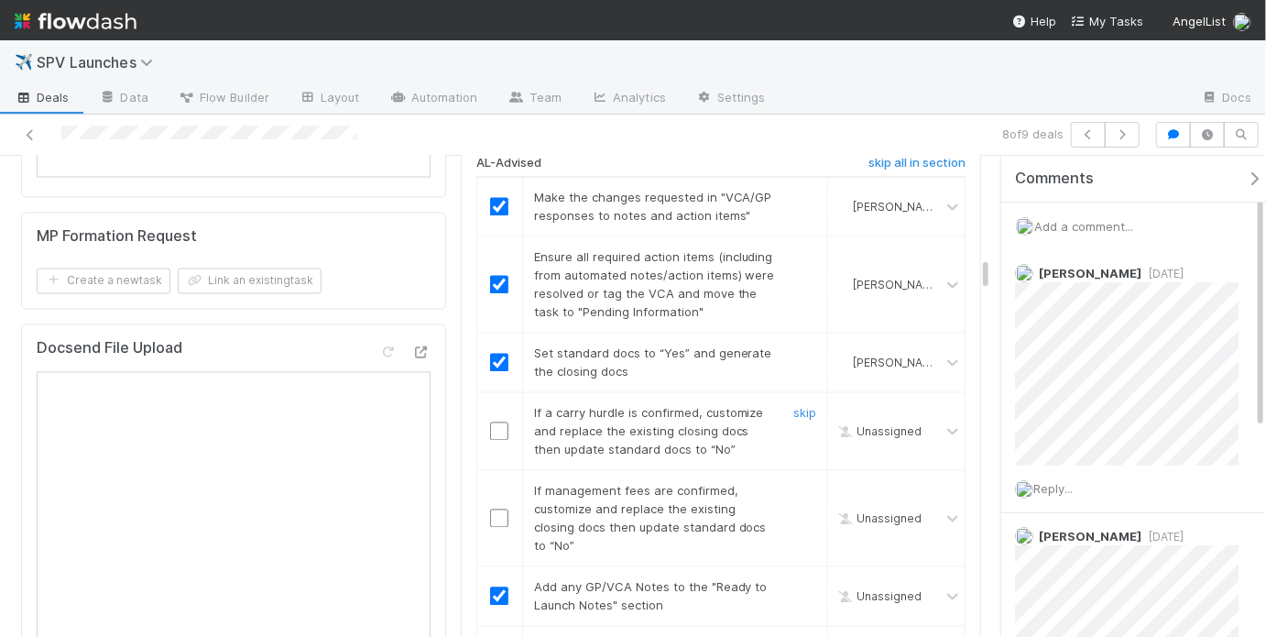
checkbox input "true"
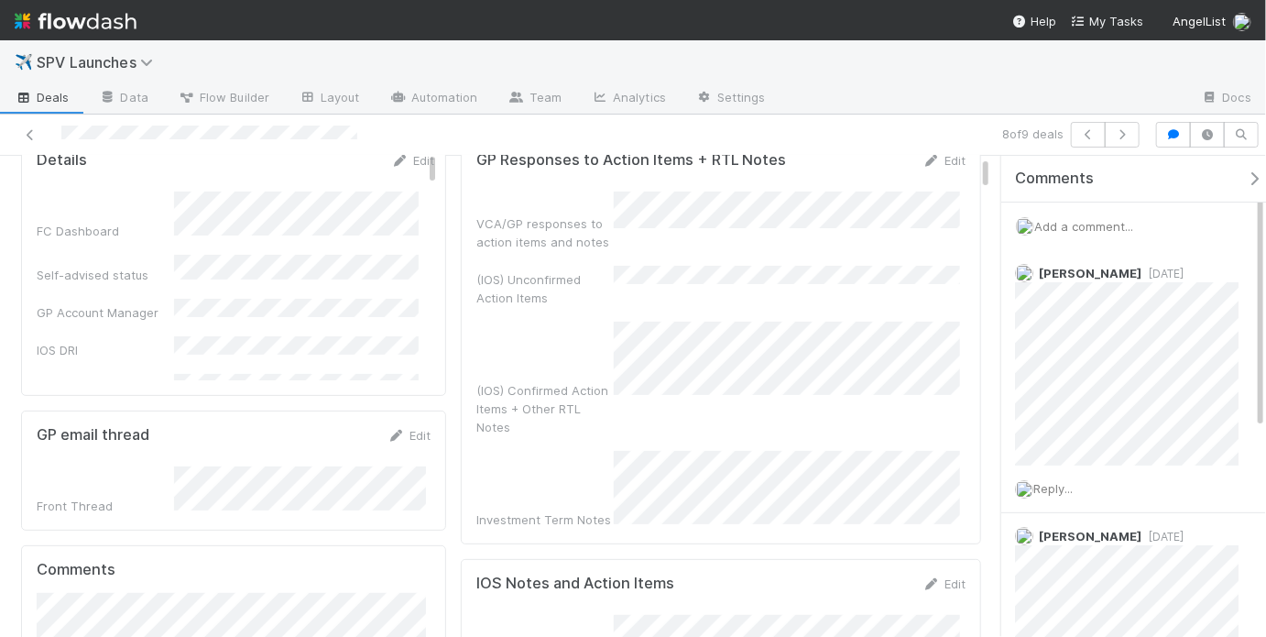
scroll to position [0, 0]
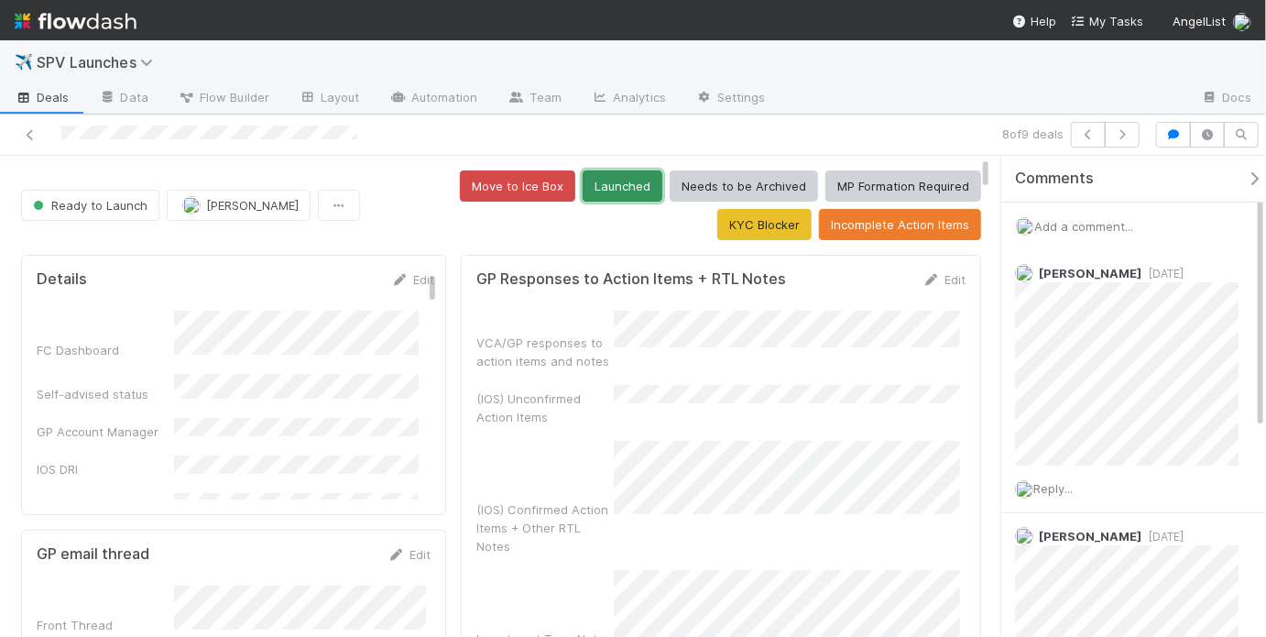
click at [583, 189] on button "Launched" at bounding box center [623, 185] width 80 height 31
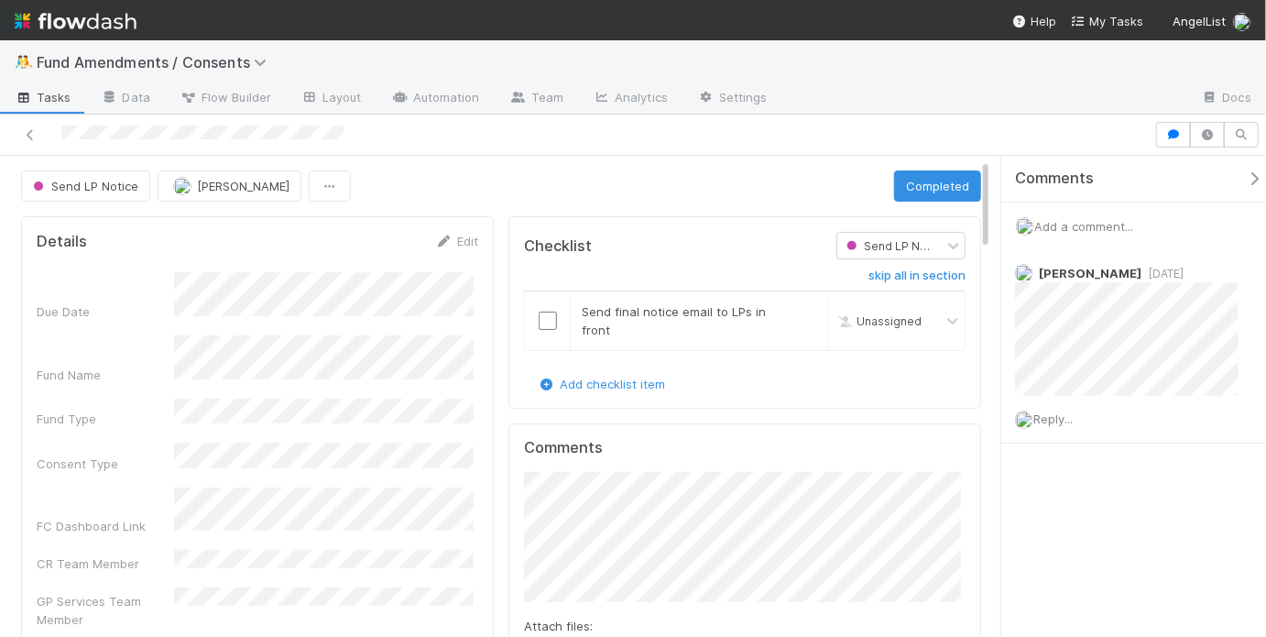
scroll to position [295, 0]
